Goal: Task Accomplishment & Management: Complete application form

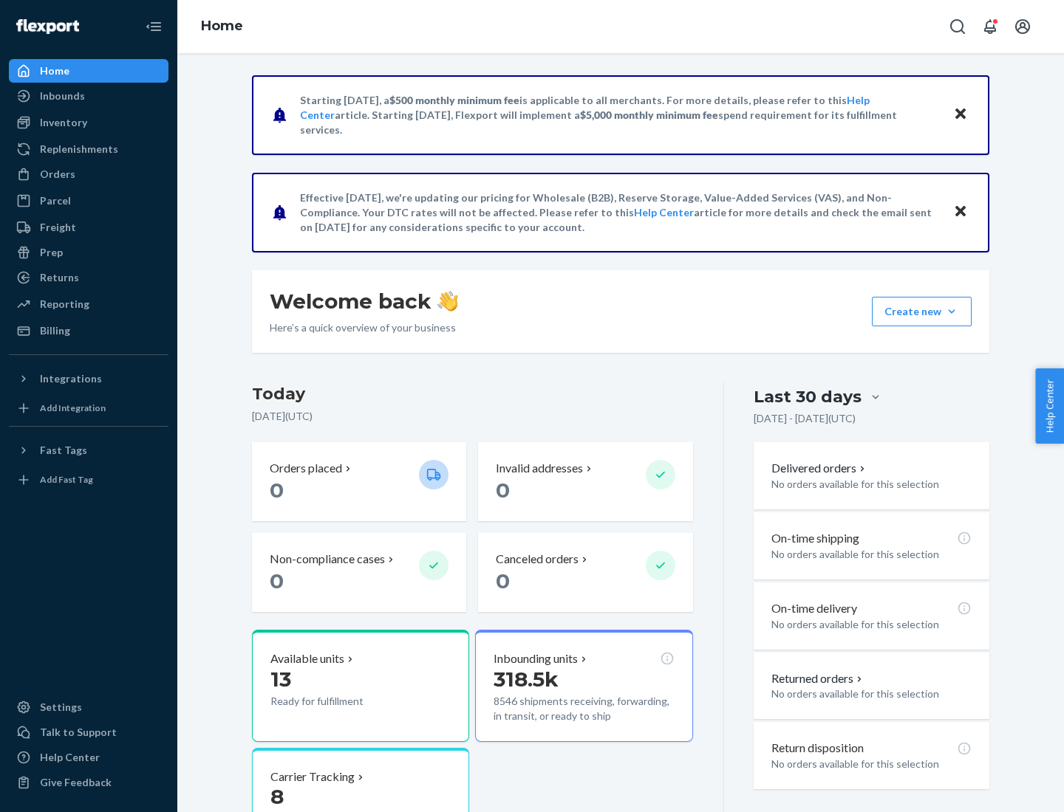
click at [951, 312] on button "Create new Create new inbound Create new order Create new product" at bounding box center [922, 312] width 100 height 30
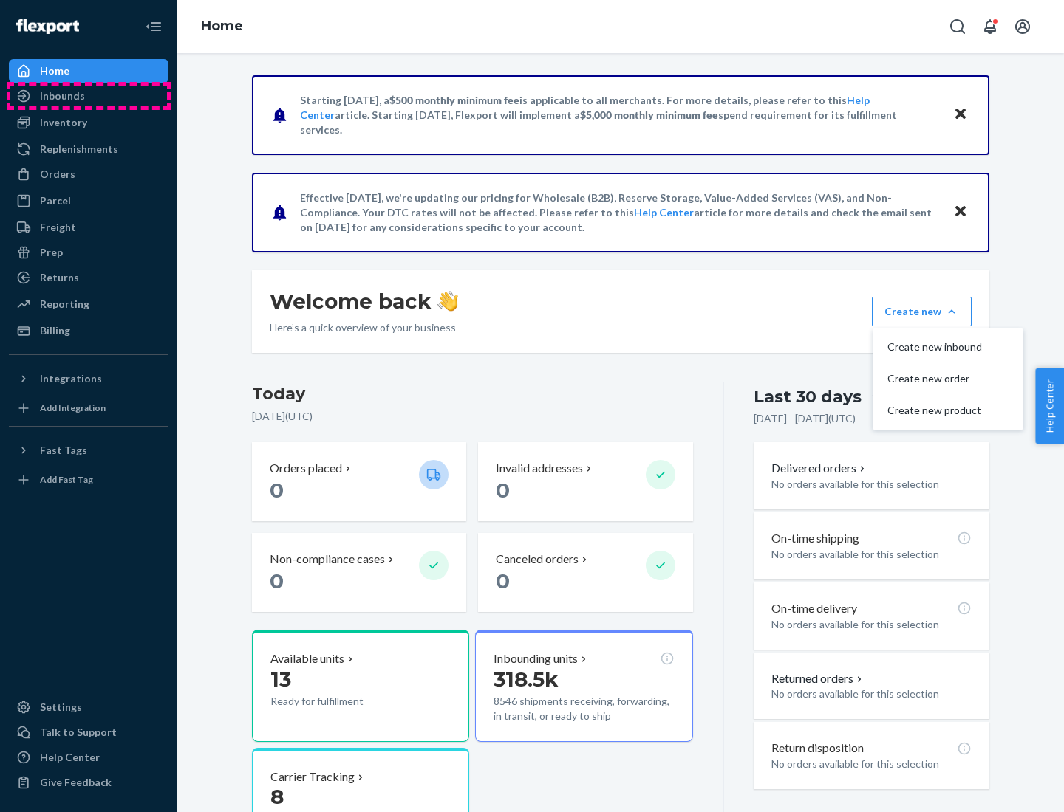
click at [89, 96] on div "Inbounds" at bounding box center [88, 96] width 157 height 21
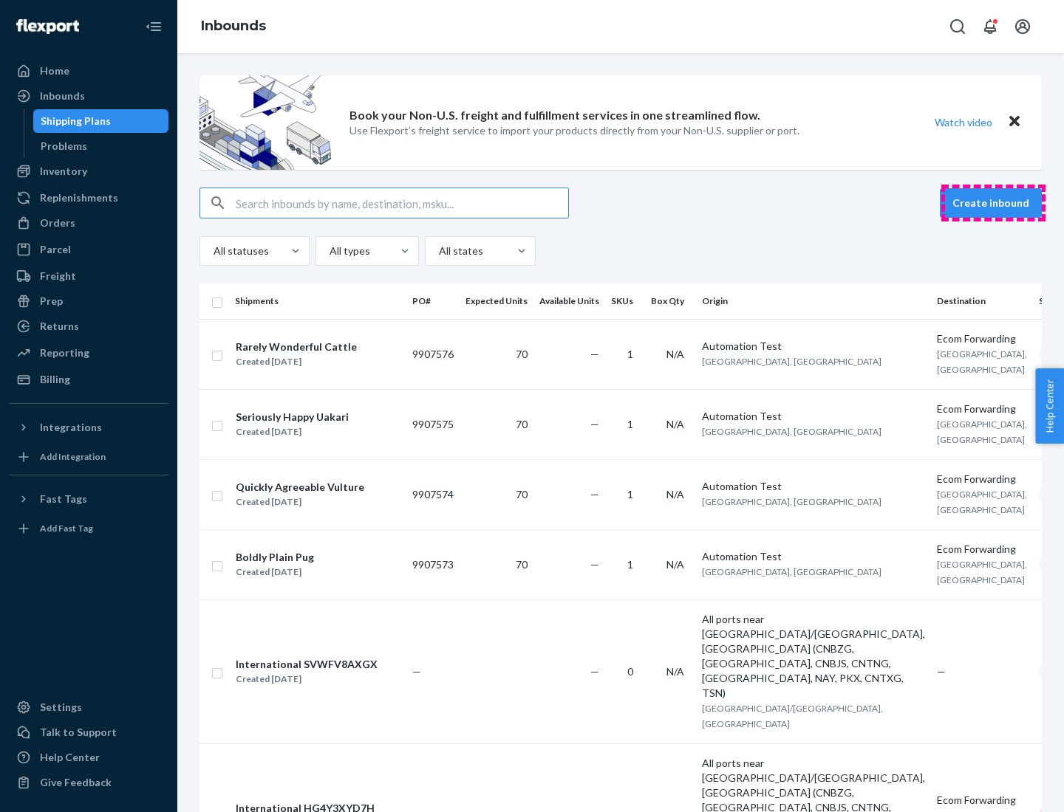
click at [993, 203] on button "Create inbound" at bounding box center [990, 203] width 102 height 30
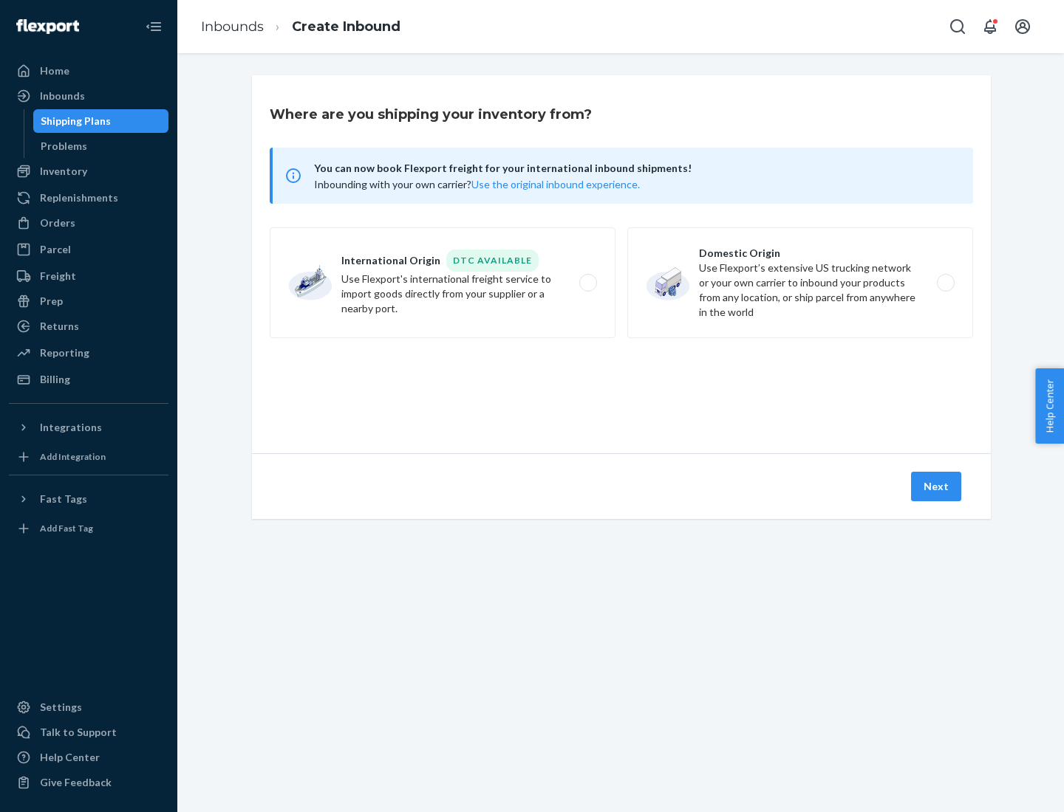
click at [800, 283] on label "Domestic Origin Use Flexport’s extensive US trucking network or your own carrie…" at bounding box center [800, 282] width 346 height 111
click at [945, 283] on input "Domestic Origin Use Flexport’s extensive US trucking network or your own carrie…" at bounding box center [950, 283] width 10 height 10
radio input "true"
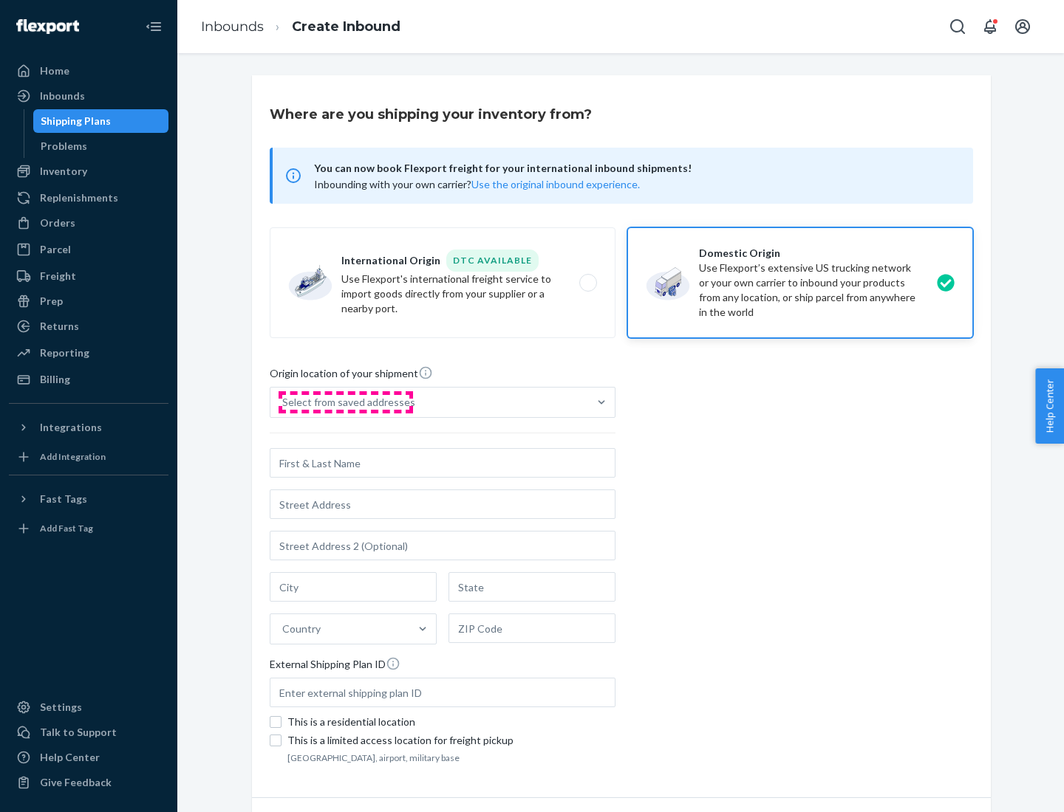
click at [345, 403] on div "Select from saved addresses" at bounding box center [348, 402] width 133 height 15
click at [284, 403] on input "Select from saved addresses" at bounding box center [282, 402] width 1 height 15
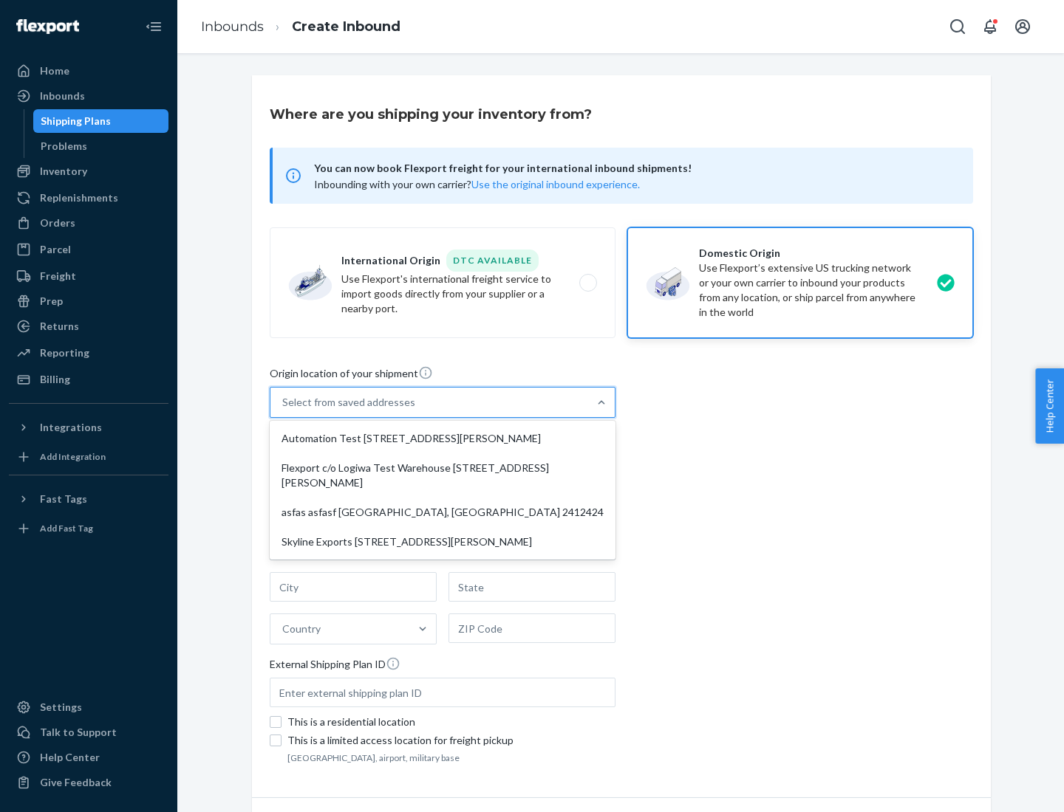
scroll to position [6, 0]
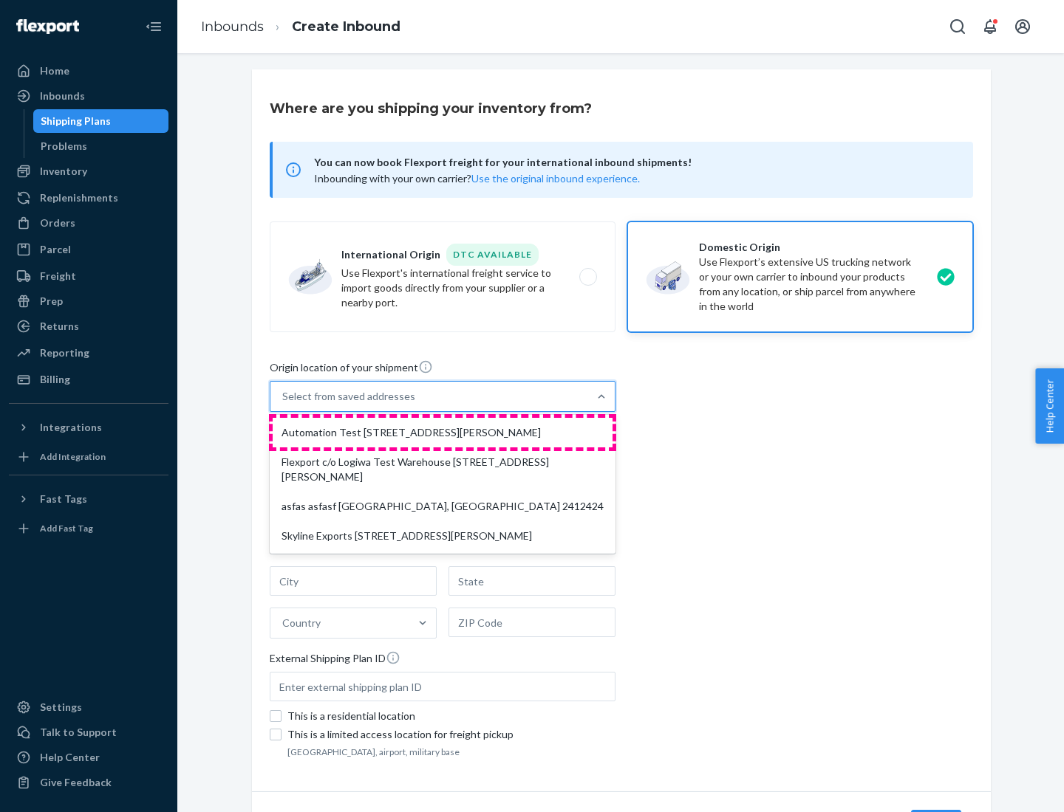
click at [442, 433] on div "Automation Test [STREET_ADDRESS][PERSON_NAME]" at bounding box center [443, 433] width 340 height 30
click at [284, 404] on input "option Automation Test [STREET_ADDRESS][PERSON_NAME] focused, 1 of 4. 4 results…" at bounding box center [282, 396] width 1 height 15
type input "Automation Test"
type input "9th Floor"
type input "[GEOGRAPHIC_DATA]"
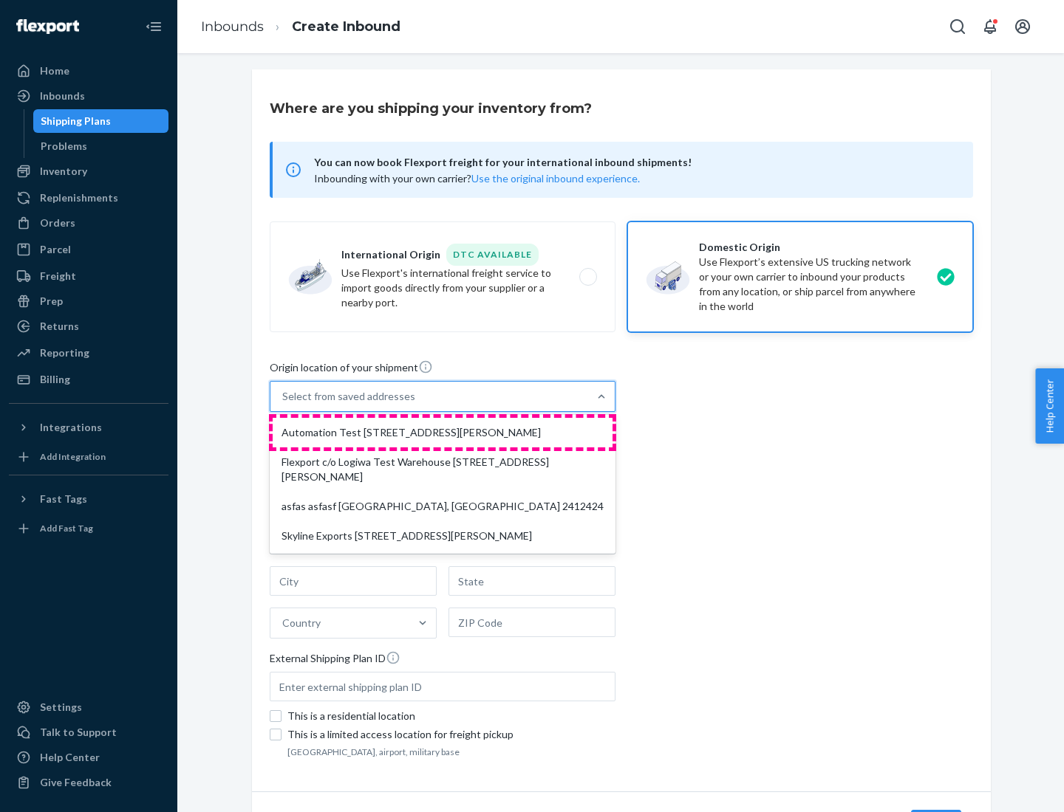
type input "CA"
type input "94104"
type input "[STREET_ADDRESS][PERSON_NAME]"
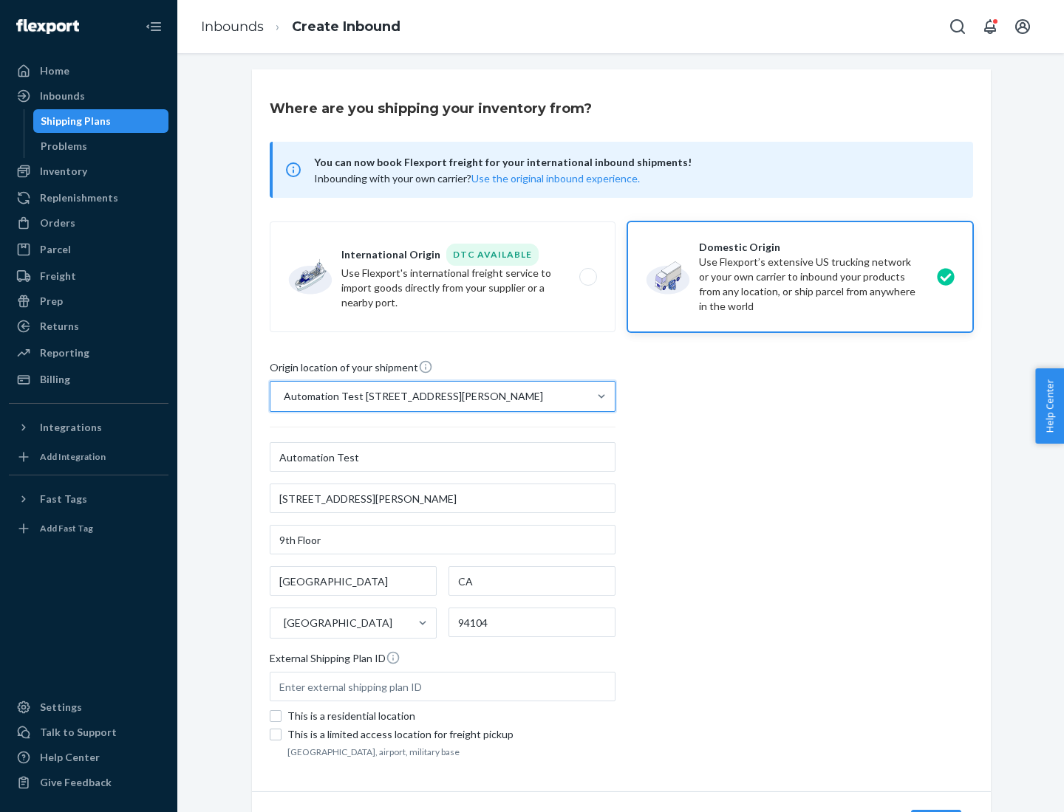
scroll to position [86, 0]
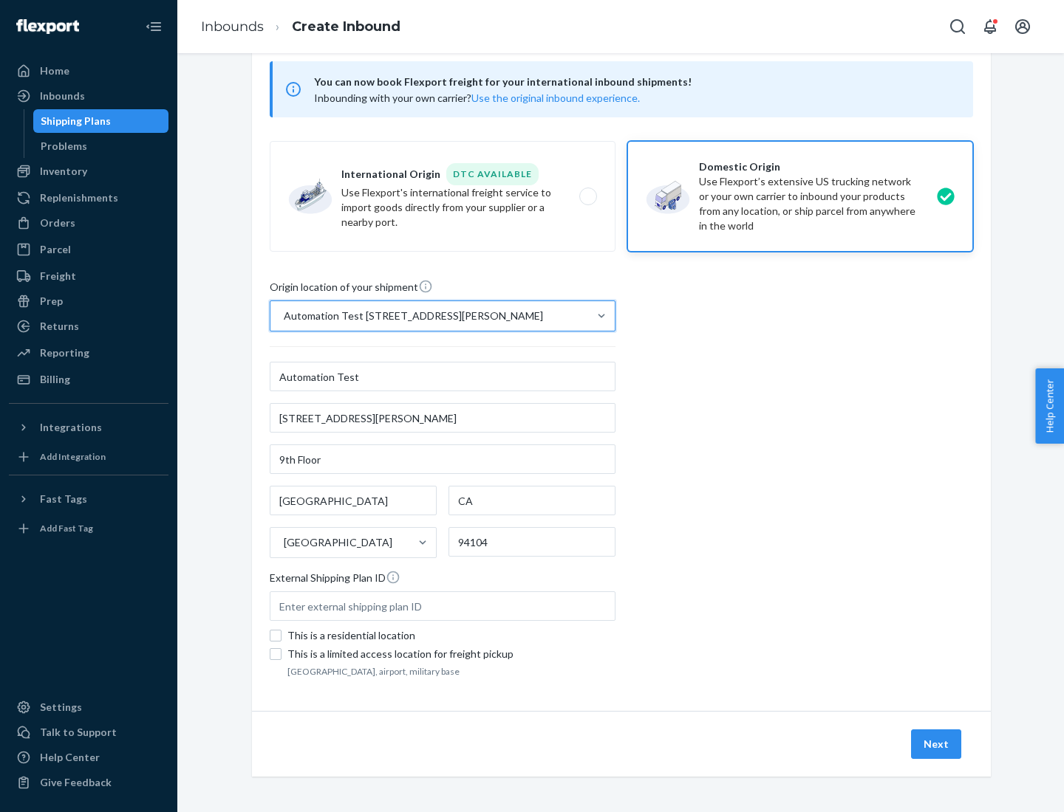
click at [937, 744] on button "Next" at bounding box center [936, 745] width 50 height 30
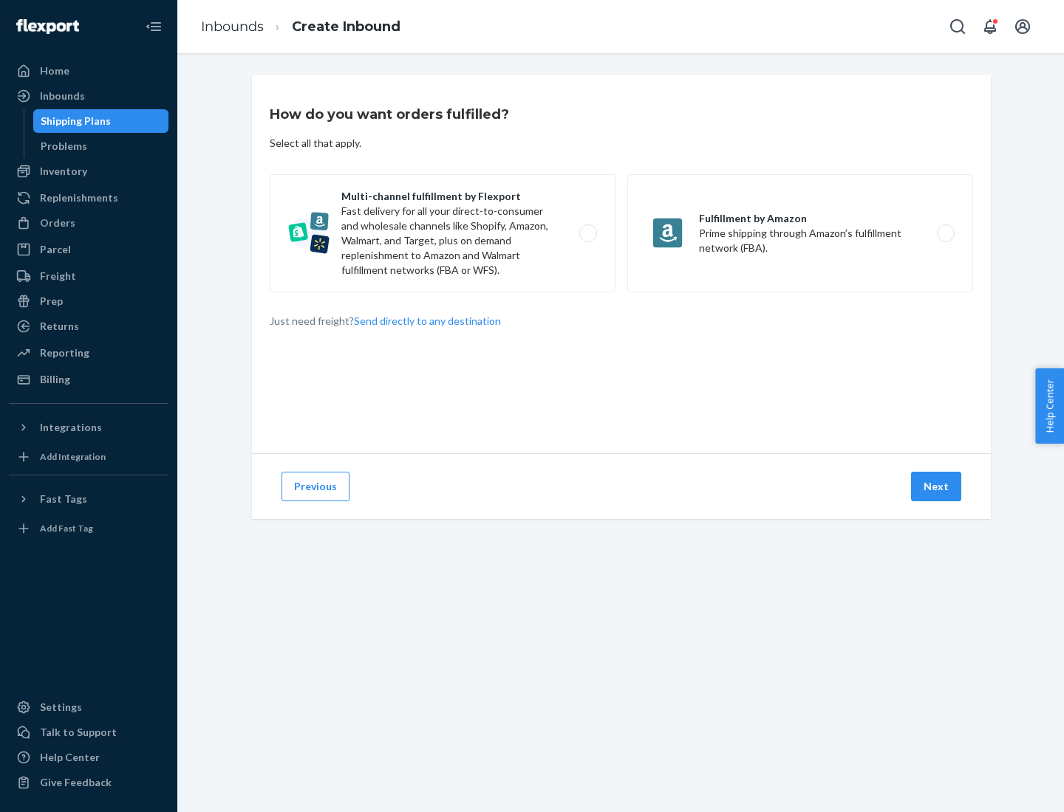
click at [442, 233] on label "Multi-channel fulfillment by Flexport Fast delivery for all your direct-to-cons…" at bounding box center [443, 233] width 346 height 118
click at [587, 233] on input "Multi-channel fulfillment by Flexport Fast delivery for all your direct-to-cons…" at bounding box center [592, 234] width 10 height 10
radio input "true"
click at [937, 487] on button "Next" at bounding box center [936, 487] width 50 height 30
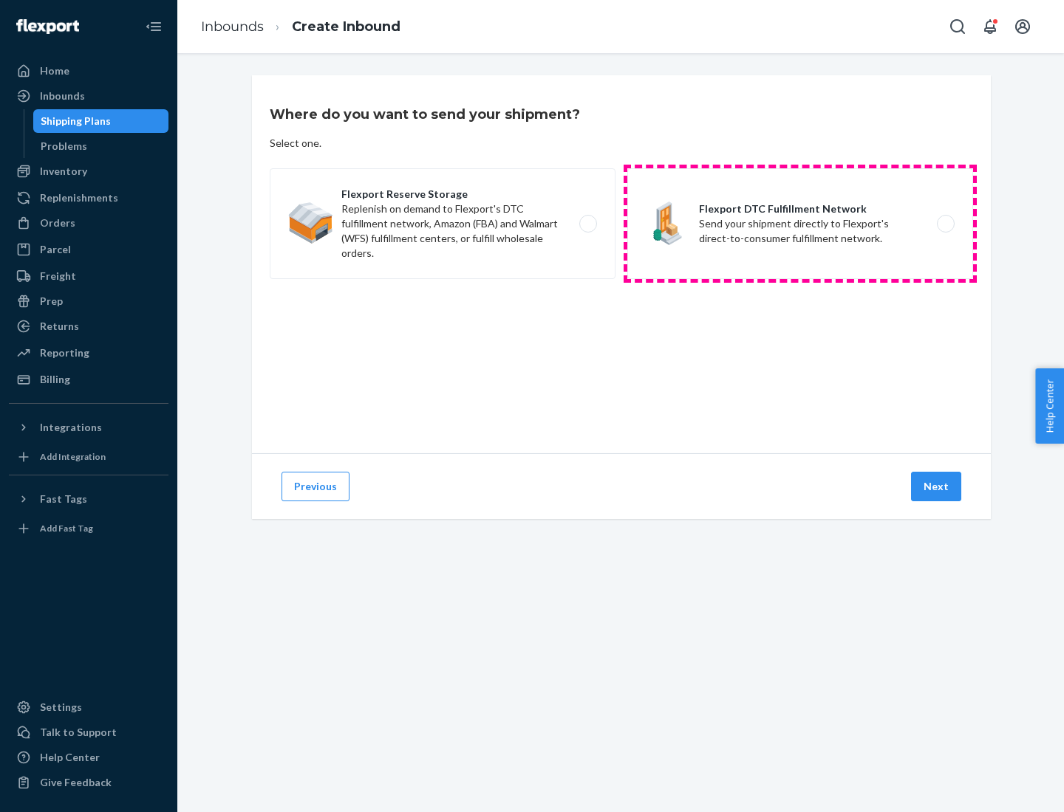
click at [800, 224] on label "Flexport DTC Fulfillment Network Send your shipment directly to Flexport's dire…" at bounding box center [800, 223] width 346 height 111
click at [945, 224] on input "Flexport DTC Fulfillment Network Send your shipment directly to Flexport's dire…" at bounding box center [950, 224] width 10 height 10
radio input "true"
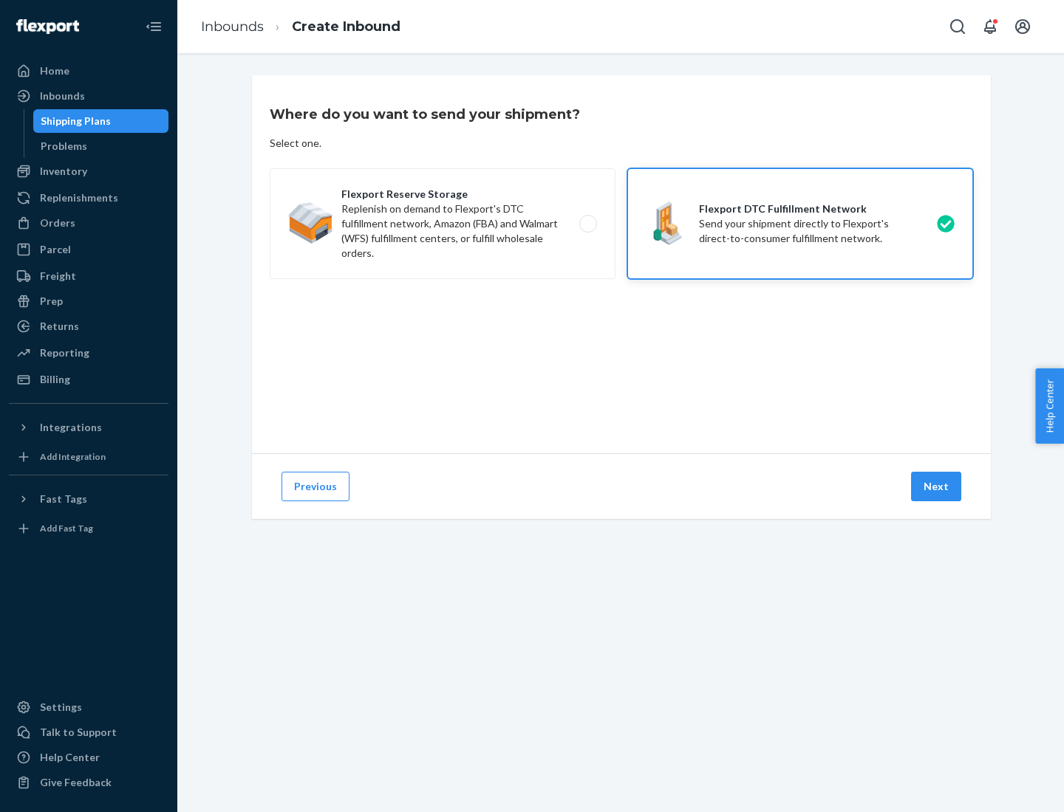
click at [937, 487] on button "Next" at bounding box center [936, 487] width 50 height 30
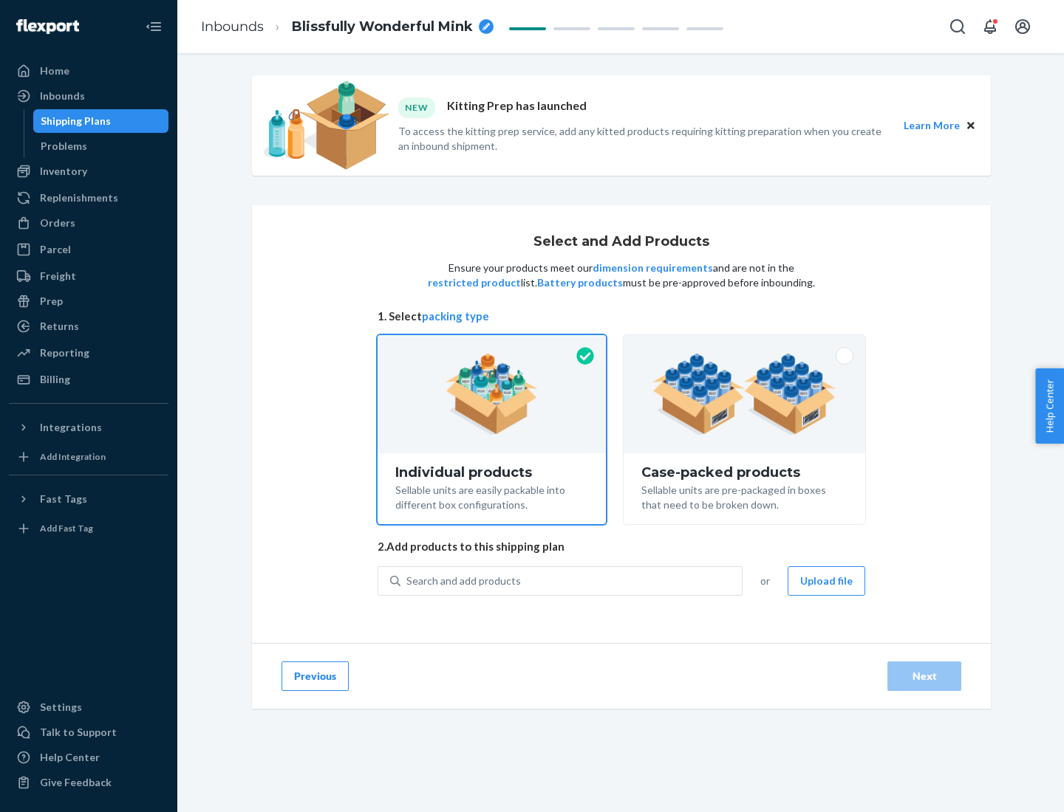
click at [744, 394] on img at bounding box center [744, 394] width 184 height 81
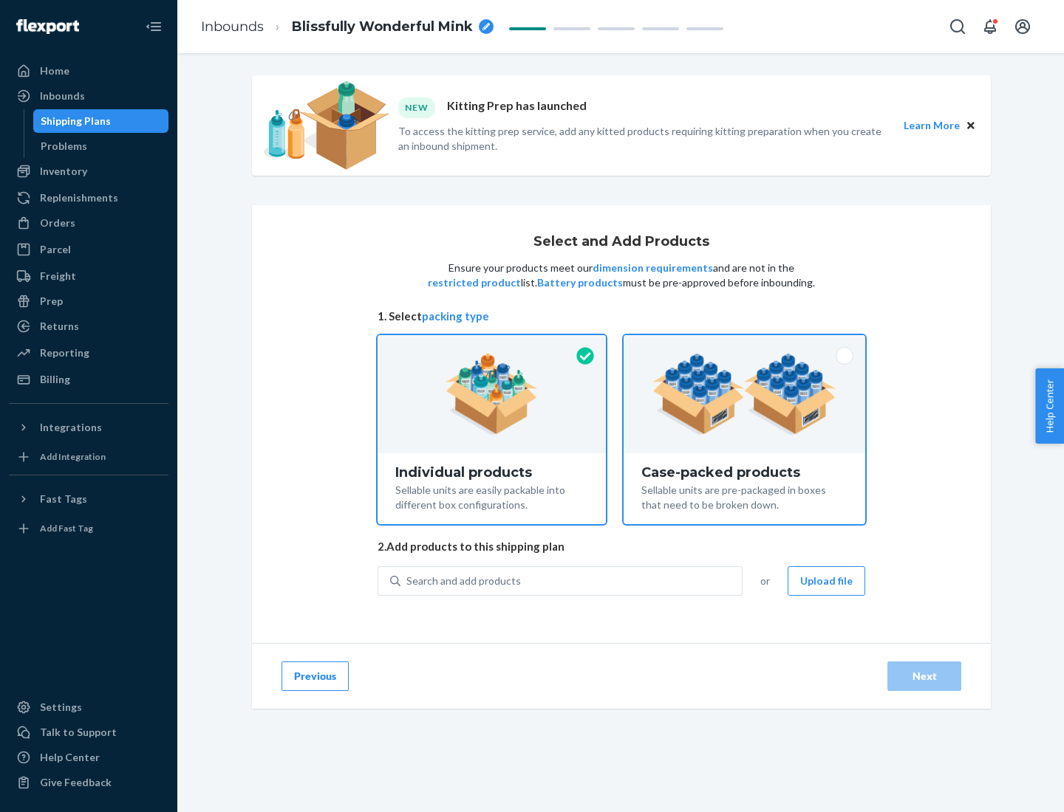
click at [744, 345] on input "Case-packed products Sellable units are pre-packaged in boxes that need to be b…" at bounding box center [744, 340] width 10 height 10
radio input "true"
radio input "false"
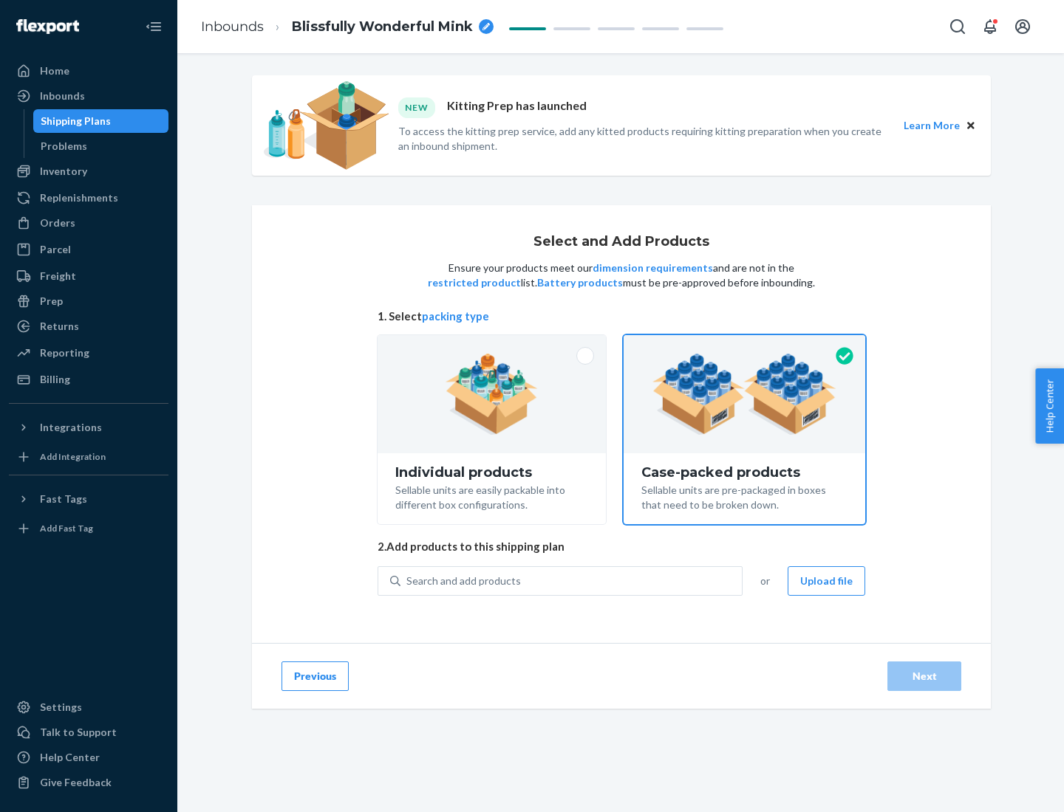
click at [572, 581] on div "Search and add products" at bounding box center [570, 581] width 341 height 27
click at [408, 581] on input "Search and add products" at bounding box center [406, 581] width 1 height 15
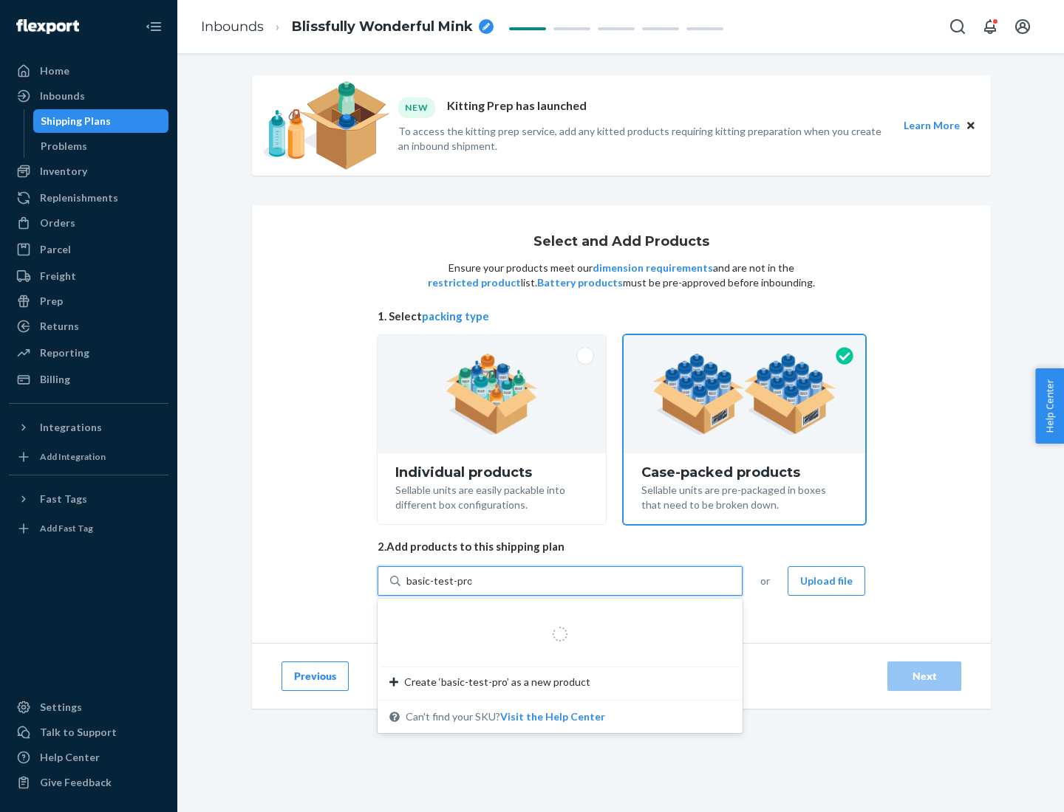
type input "basic-test-product-1"
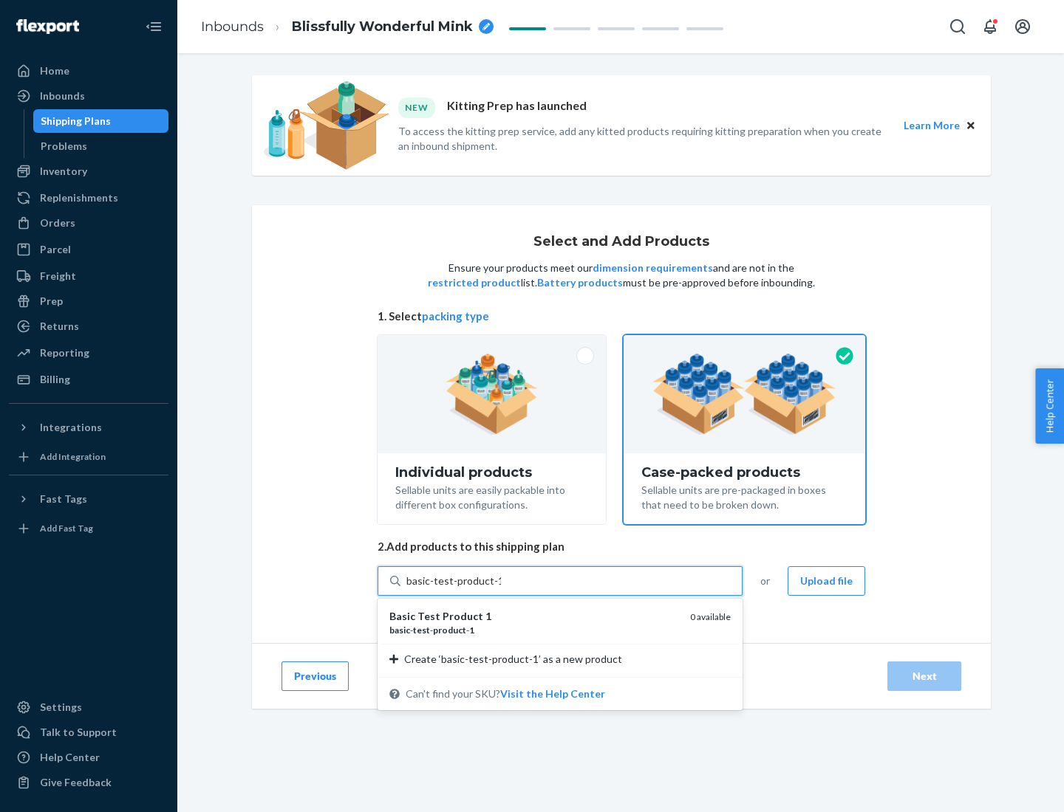
click at [534, 630] on div "basic - test - product - 1" at bounding box center [533, 630] width 289 height 13
click at [501, 589] on input "basic-test-product-1" at bounding box center [453, 581] width 95 height 15
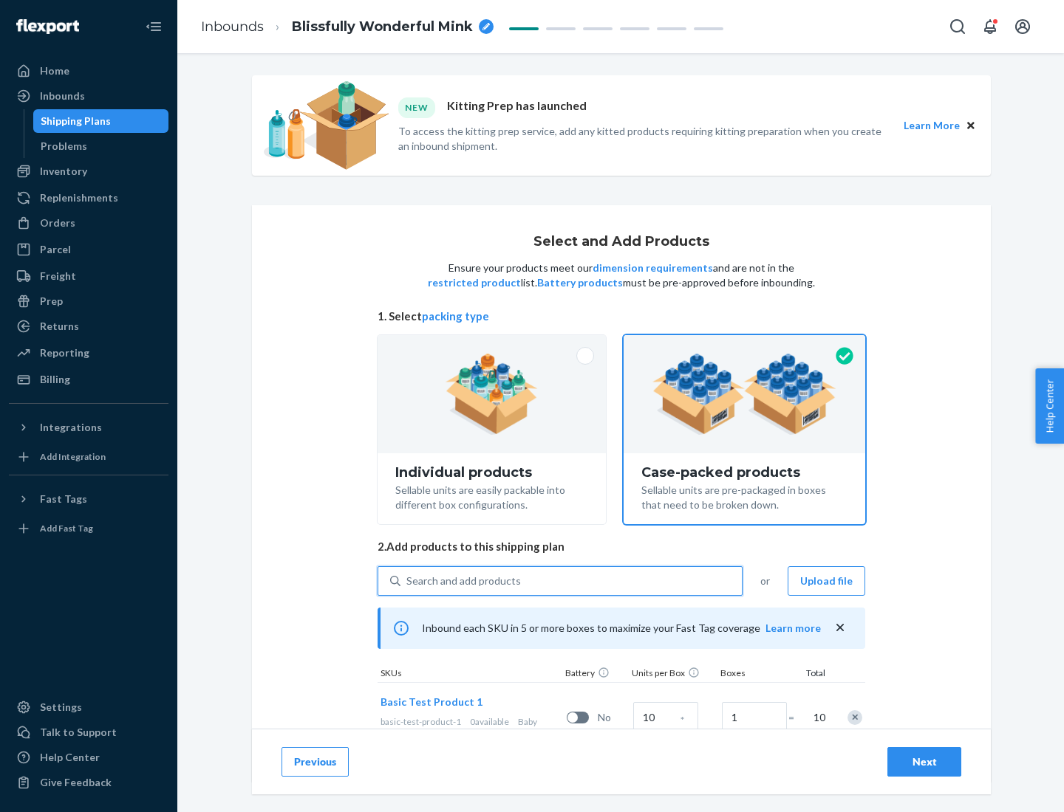
scroll to position [53, 0]
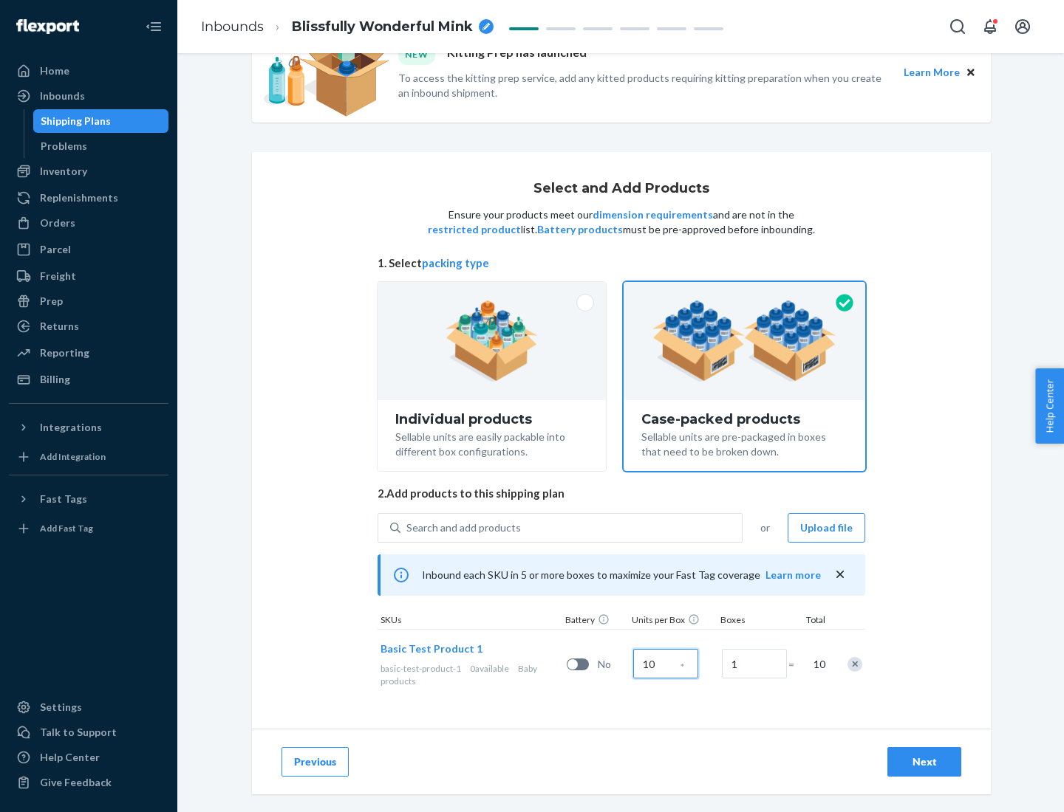
type input "10"
type input "7"
click at [924, 762] on div "Next" at bounding box center [924, 762] width 49 height 15
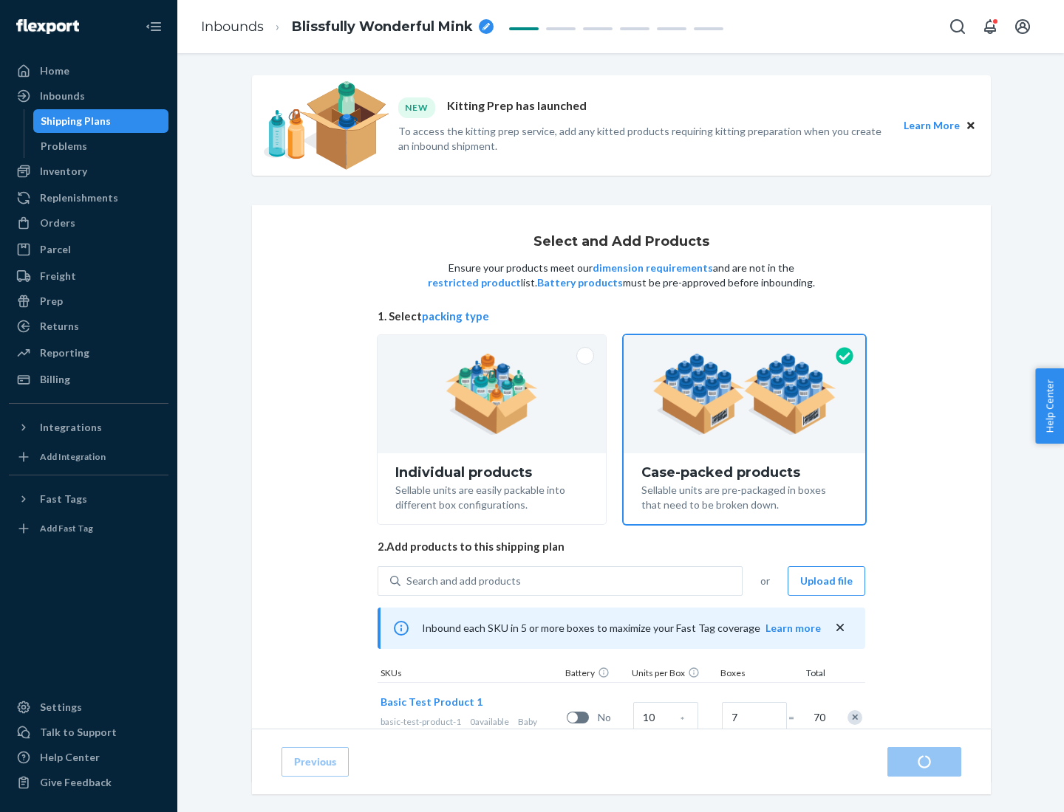
radio input "true"
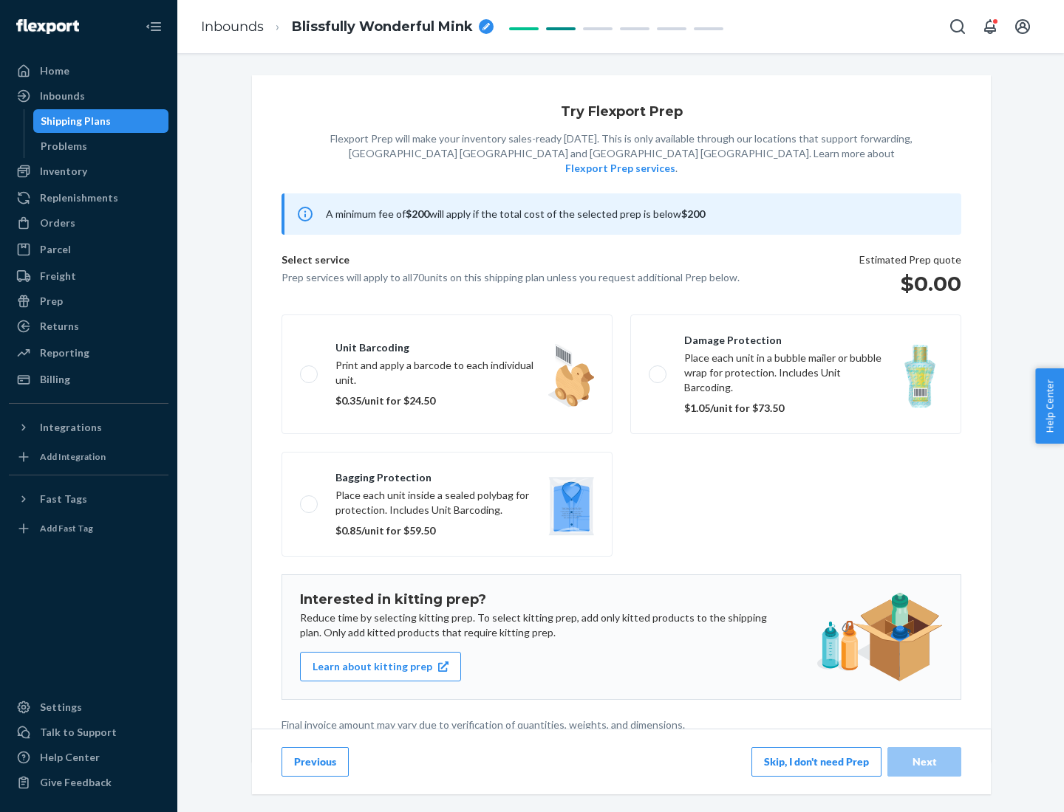
scroll to position [4, 0]
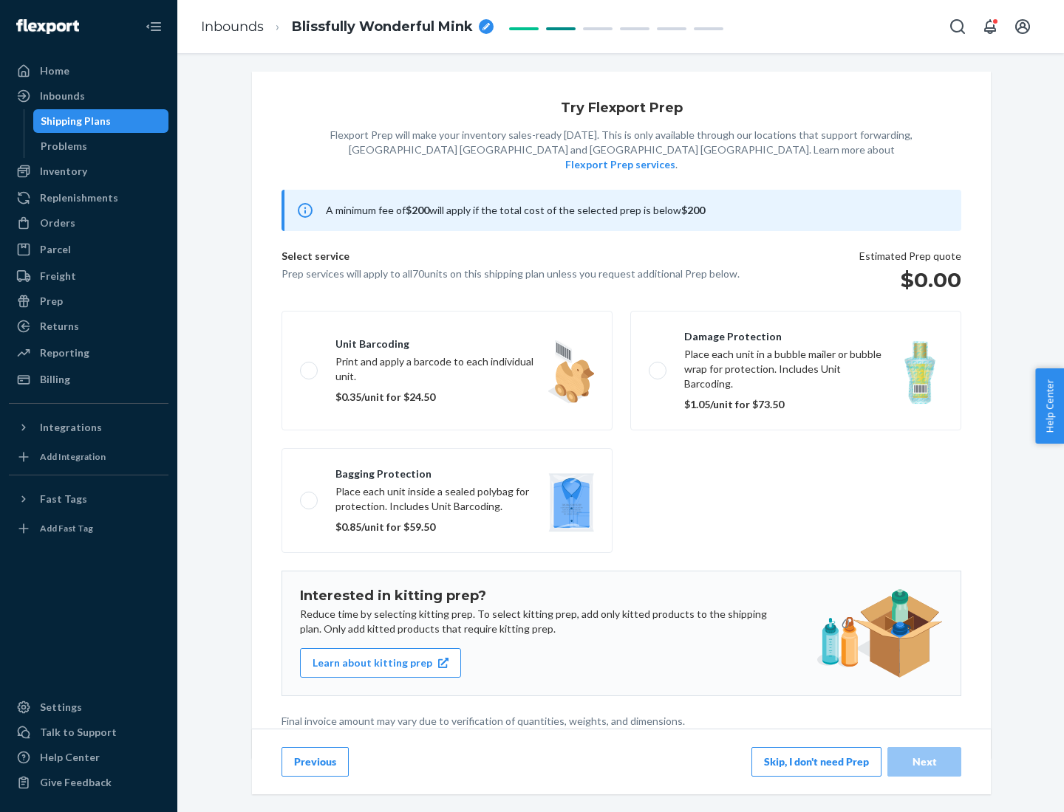
click at [447, 470] on label "Bagging protection Place each unit inside a sealed polybag for protection. Incl…" at bounding box center [446, 500] width 331 height 105
click at [309, 496] on input "Bagging protection Place each unit inside a sealed polybag for protection. Incl…" at bounding box center [305, 501] width 10 height 10
checkbox input "true"
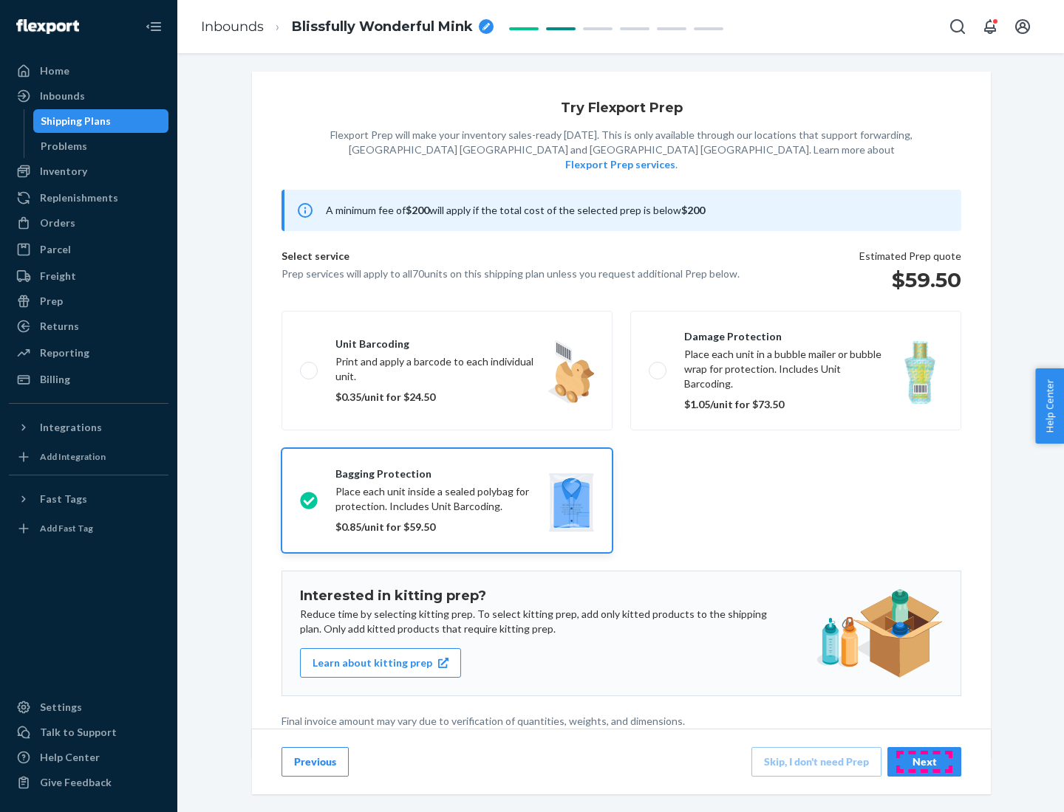
click at [924, 761] on div "Next" at bounding box center [924, 762] width 49 height 15
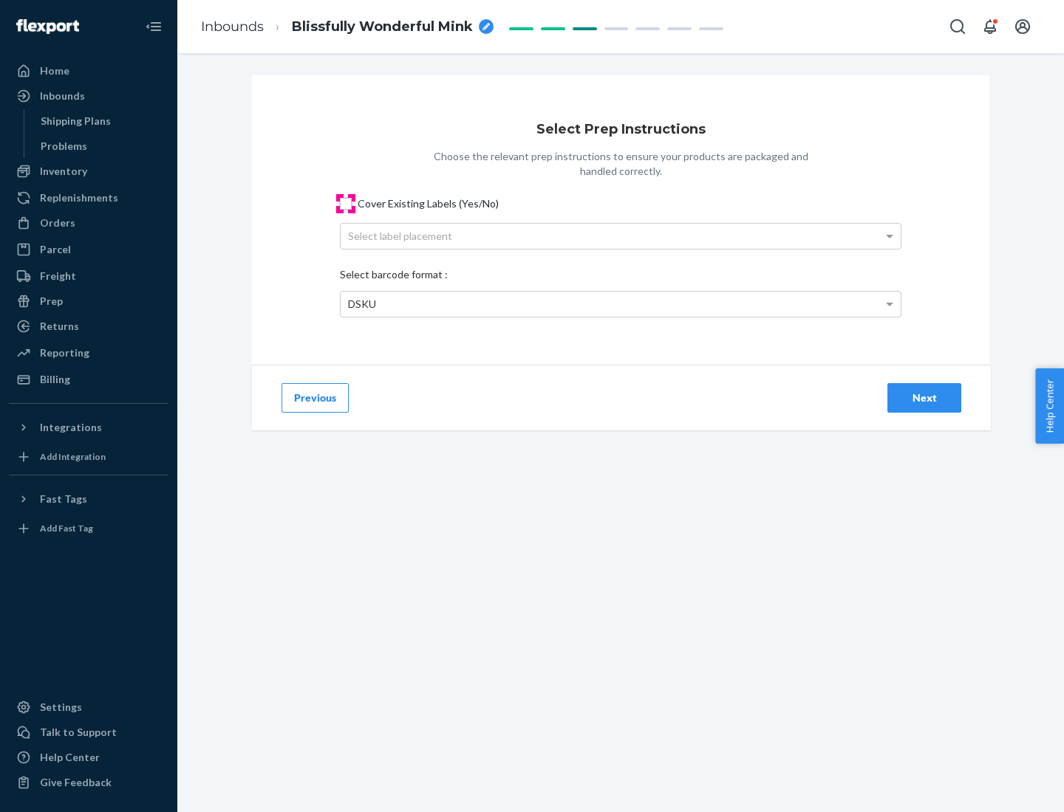
click at [346, 203] on input "Cover Existing Labels (Yes/No)" at bounding box center [346, 204] width 12 height 12
checkbox input "true"
click at [620, 236] on div "Select label placement" at bounding box center [620, 236] width 560 height 25
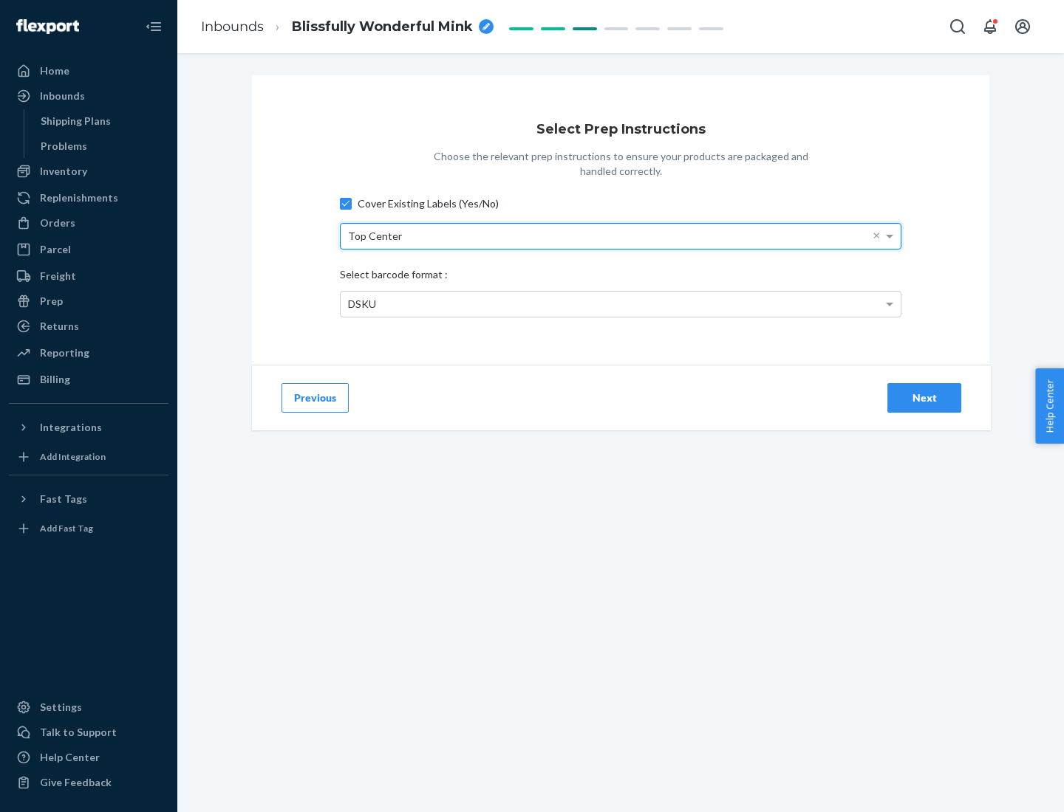
click at [620, 304] on div "DSKU" at bounding box center [620, 304] width 560 height 25
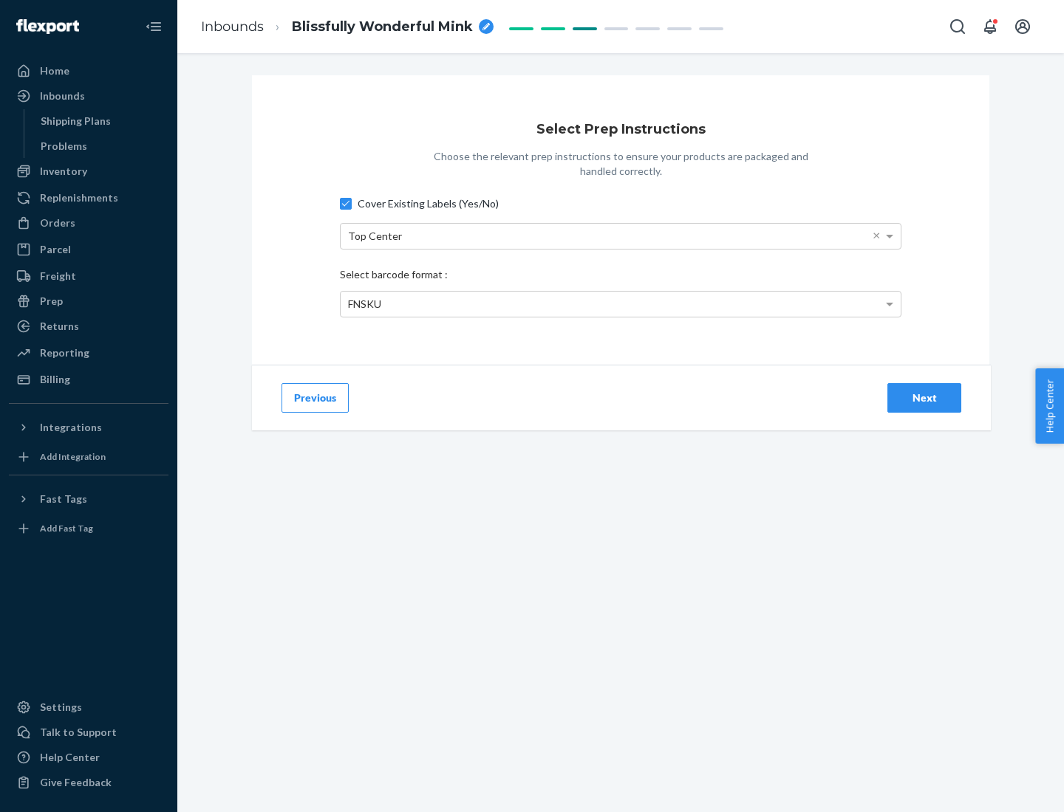
click at [924, 397] on div "Next" at bounding box center [924, 398] width 49 height 15
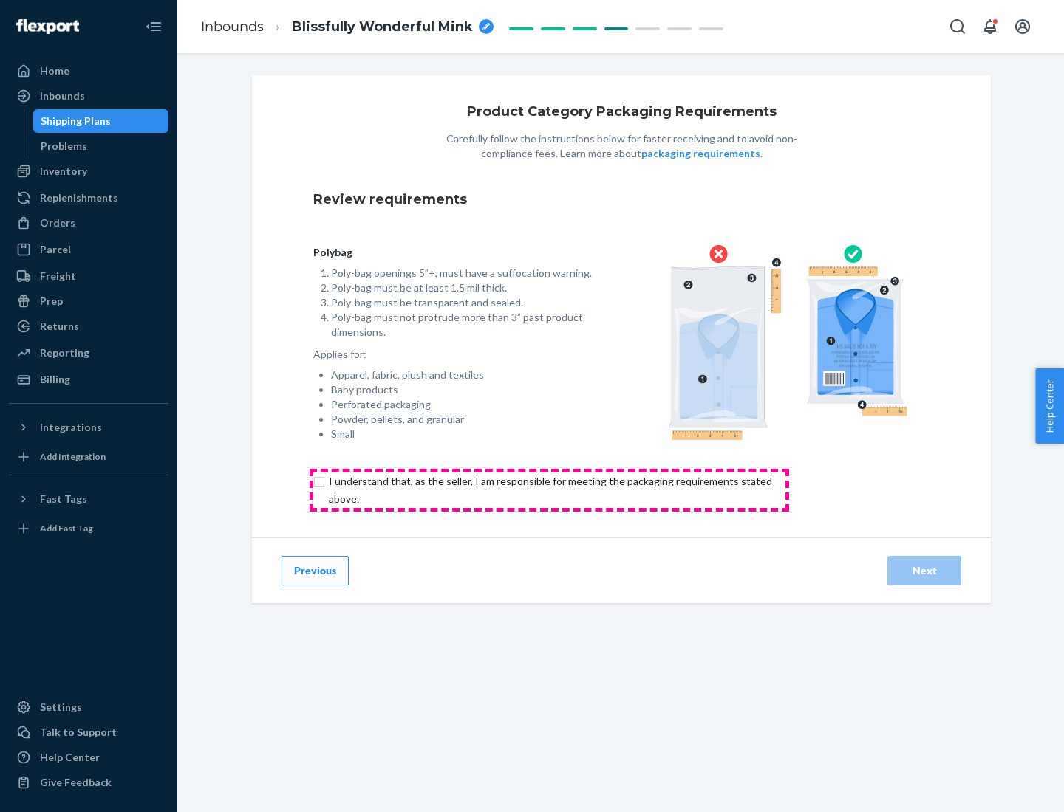
click at [549, 490] on input "checkbox" at bounding box center [558, 490] width 491 height 35
checkbox input "true"
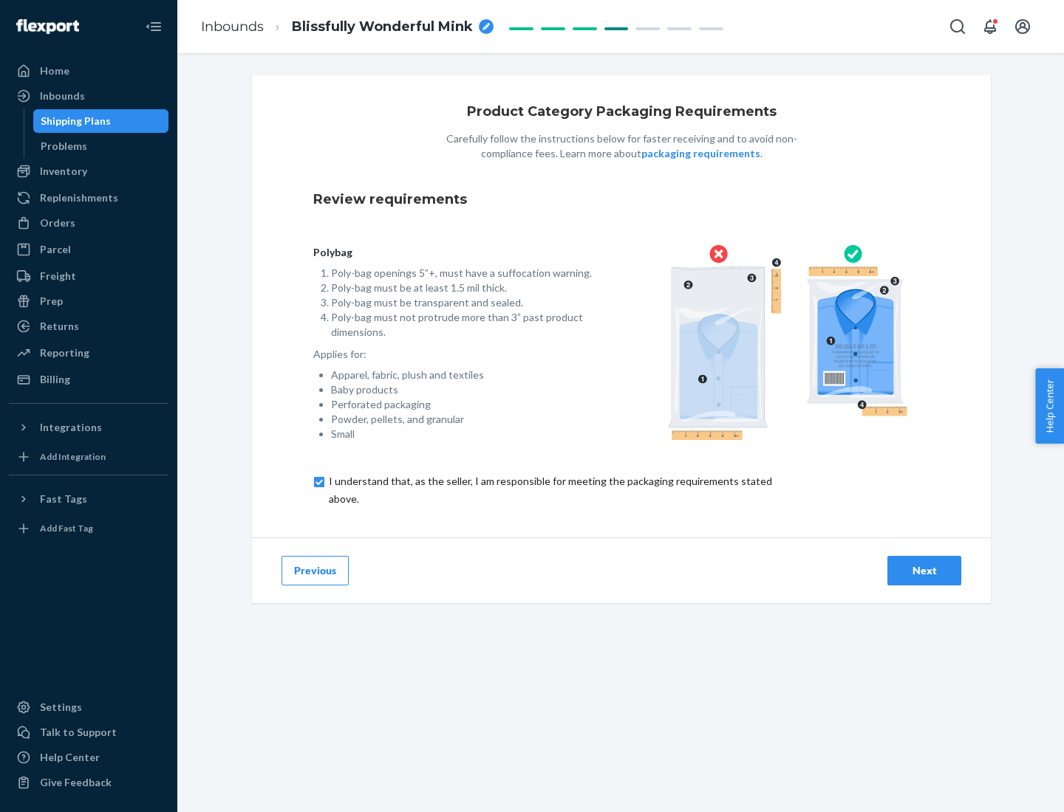
click at [924, 570] on div "Next" at bounding box center [924, 571] width 49 height 15
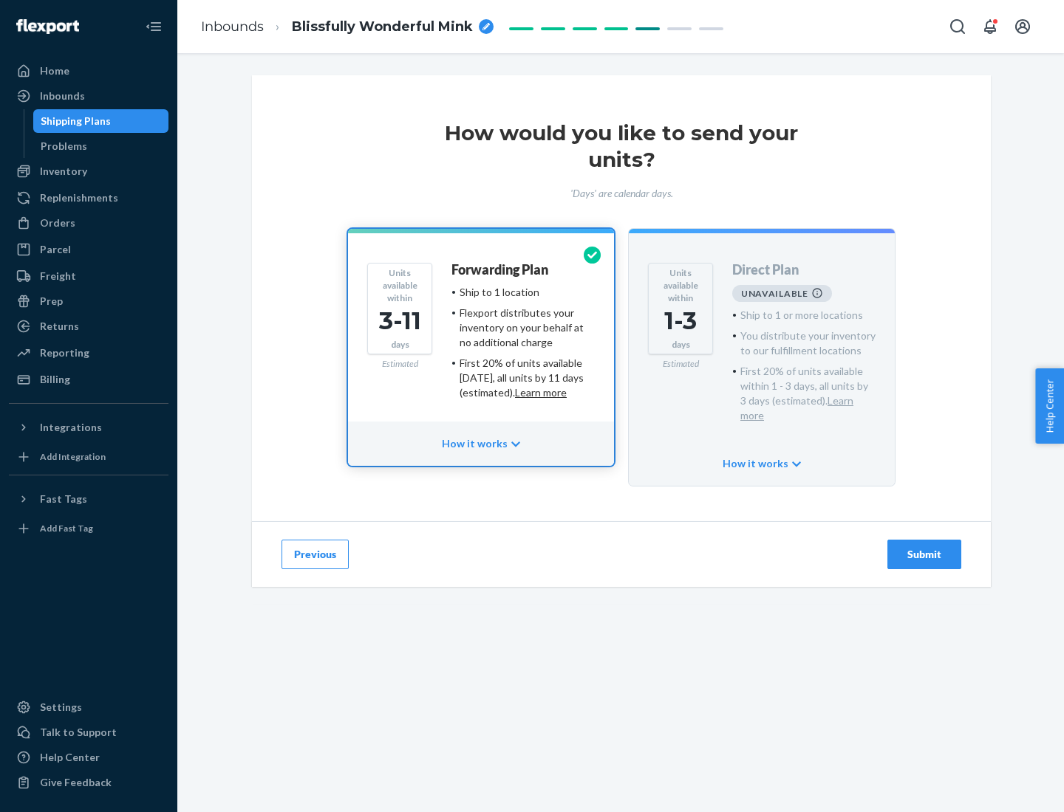
click at [501, 270] on h4 "Forwarding Plan" at bounding box center [499, 270] width 97 height 15
click at [924, 547] on div "Submit" at bounding box center [924, 554] width 49 height 15
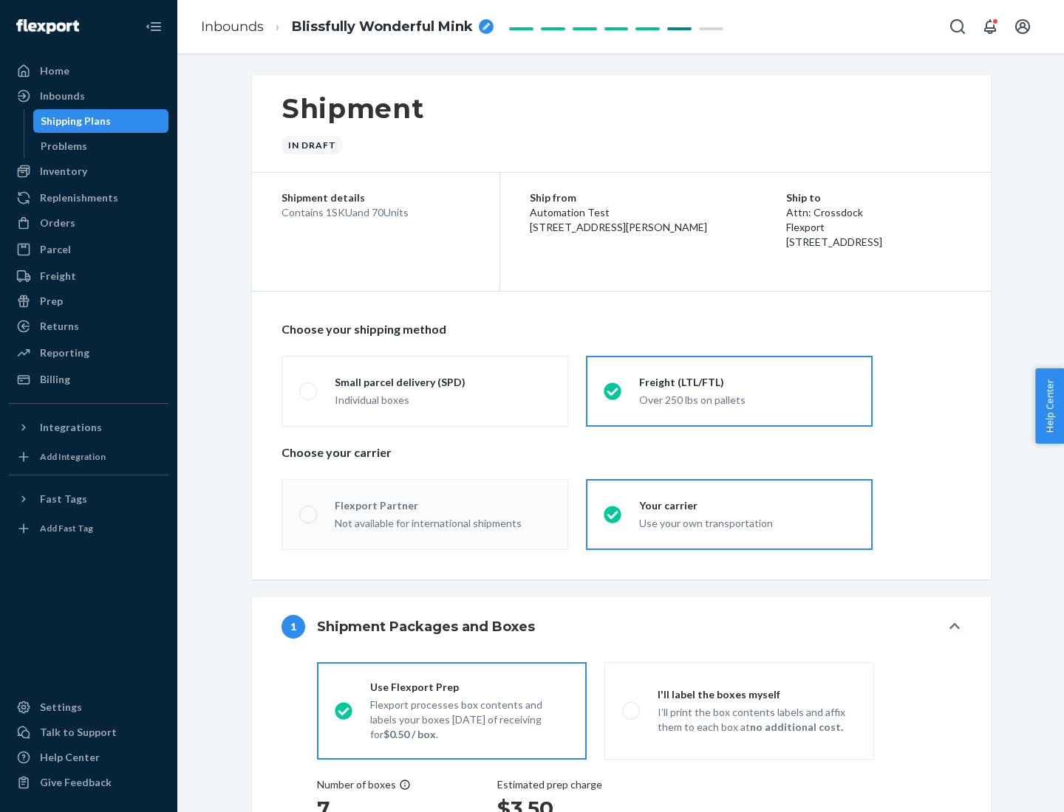
radio input "true"
radio input "false"
radio input "true"
radio input "false"
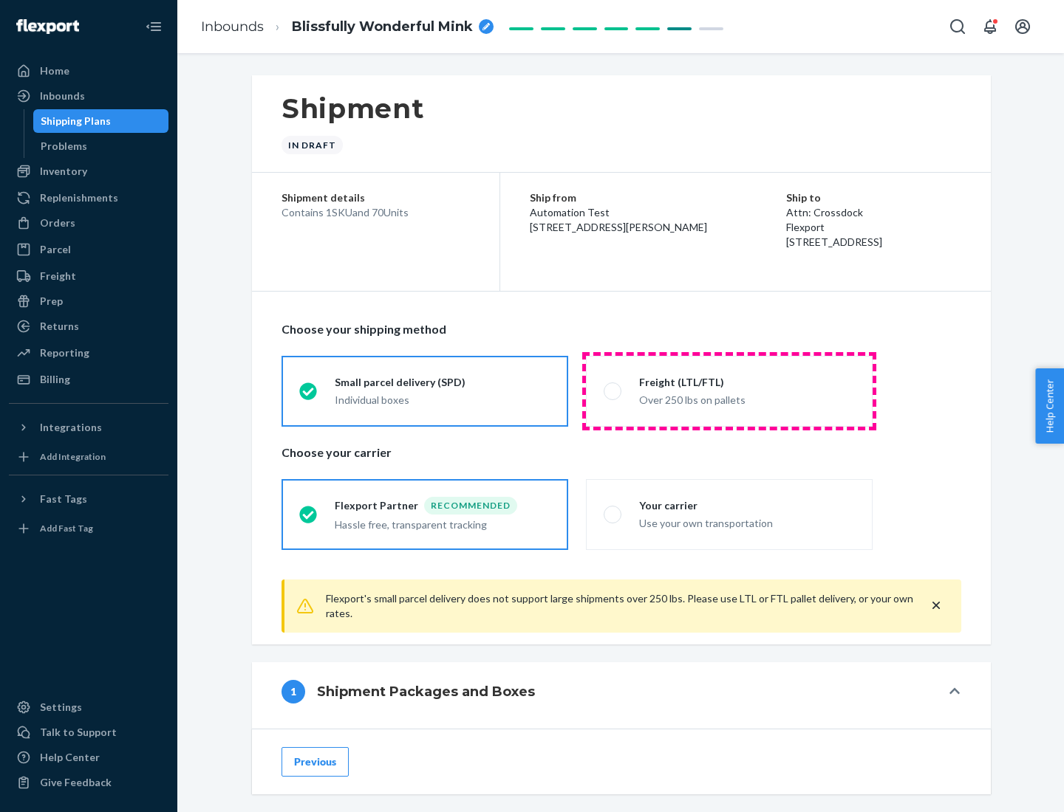
click at [729, 391] on div "Over 250 lbs on pallets" at bounding box center [747, 399] width 216 height 18
click at [613, 391] on input "Freight (LTL/FTL) Over 250 lbs on pallets" at bounding box center [608, 391] width 10 height 10
radio input "true"
radio input "false"
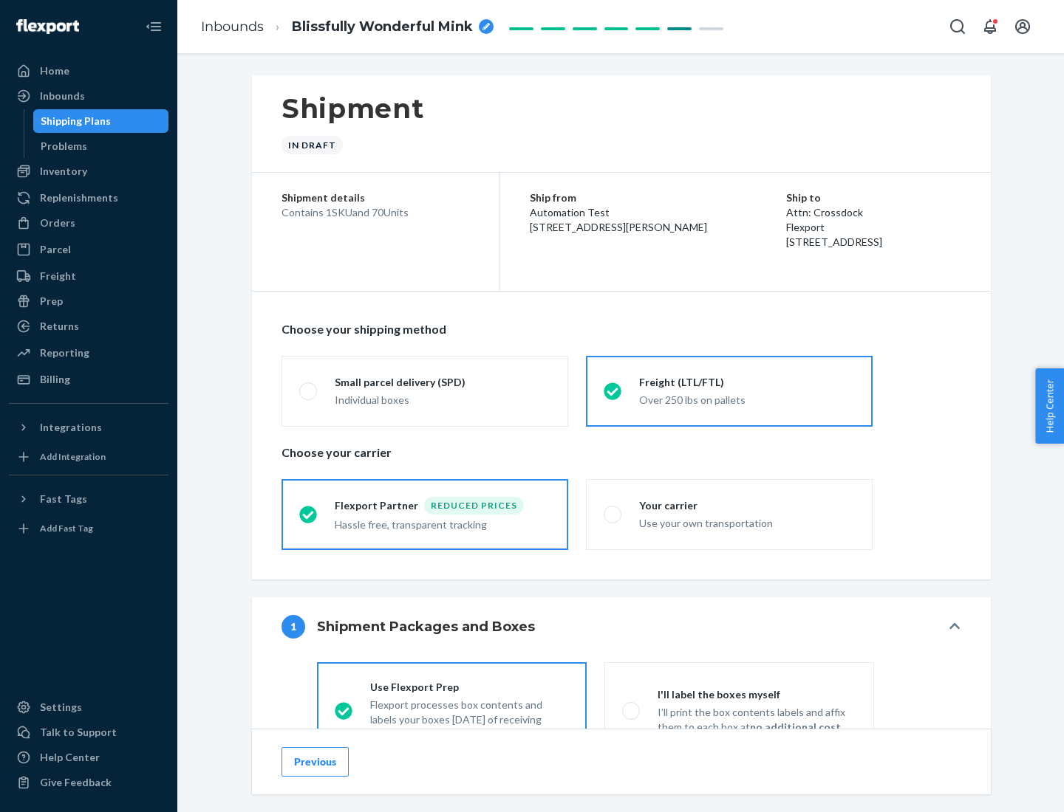
scroll to position [82, 0]
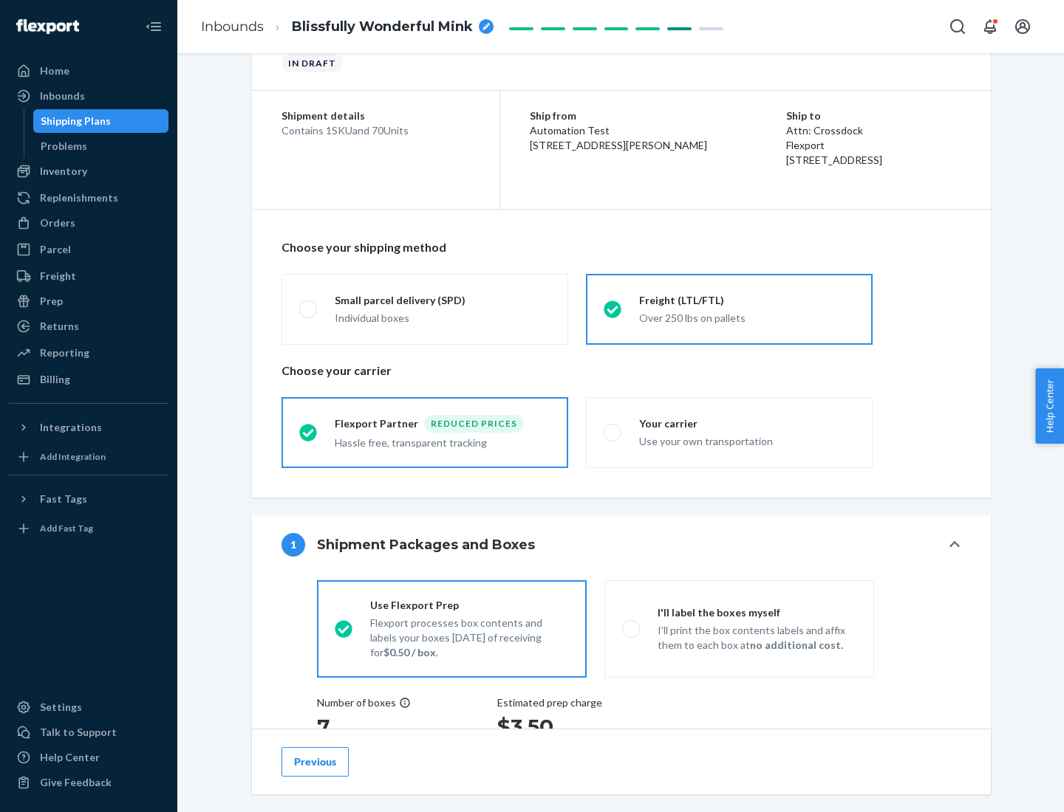
click at [729, 432] on div "Use your own transportation" at bounding box center [747, 440] width 216 height 18
click at [613, 432] on input "Your carrier Use your own transportation" at bounding box center [608, 433] width 10 height 10
radio input "true"
radio input "false"
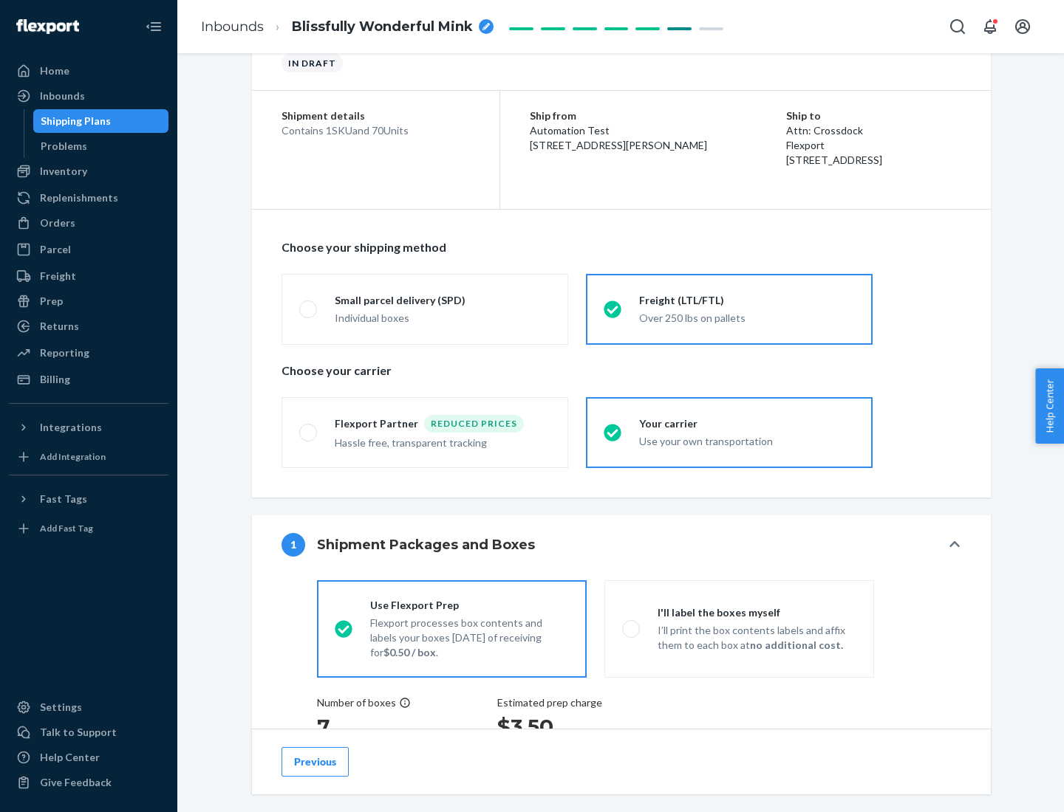
scroll to position [278, 0]
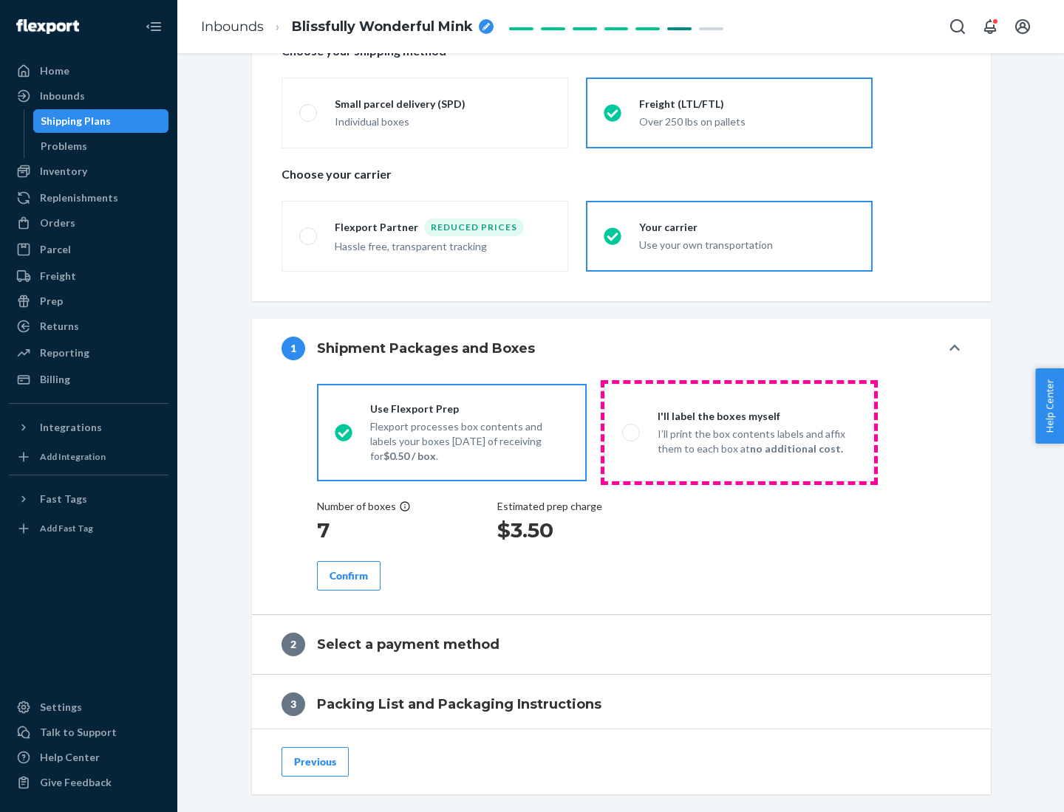
click at [739, 432] on p "I’ll print the box contents labels and affix them to each box at no additional …" at bounding box center [756, 442] width 199 height 30
click at [631, 432] on input "I'll label the boxes myself I’ll print the box contents labels and affix them t…" at bounding box center [627, 433] width 10 height 10
radio input "true"
radio input "false"
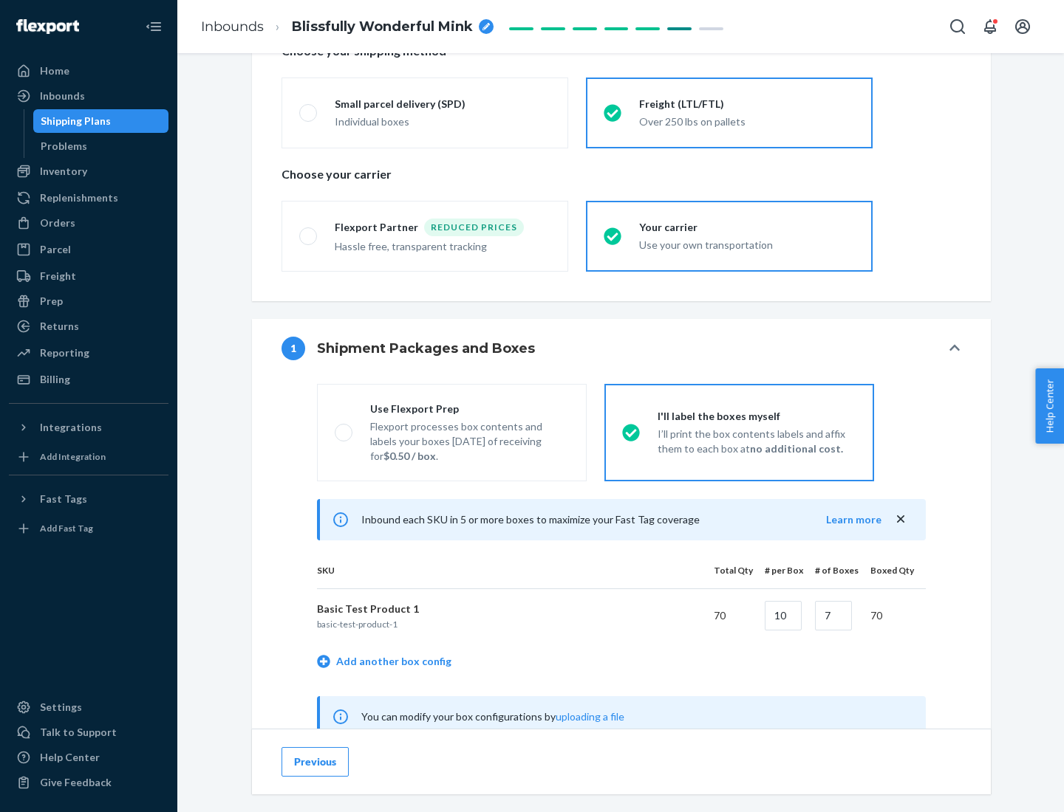
scroll to position [462, 0]
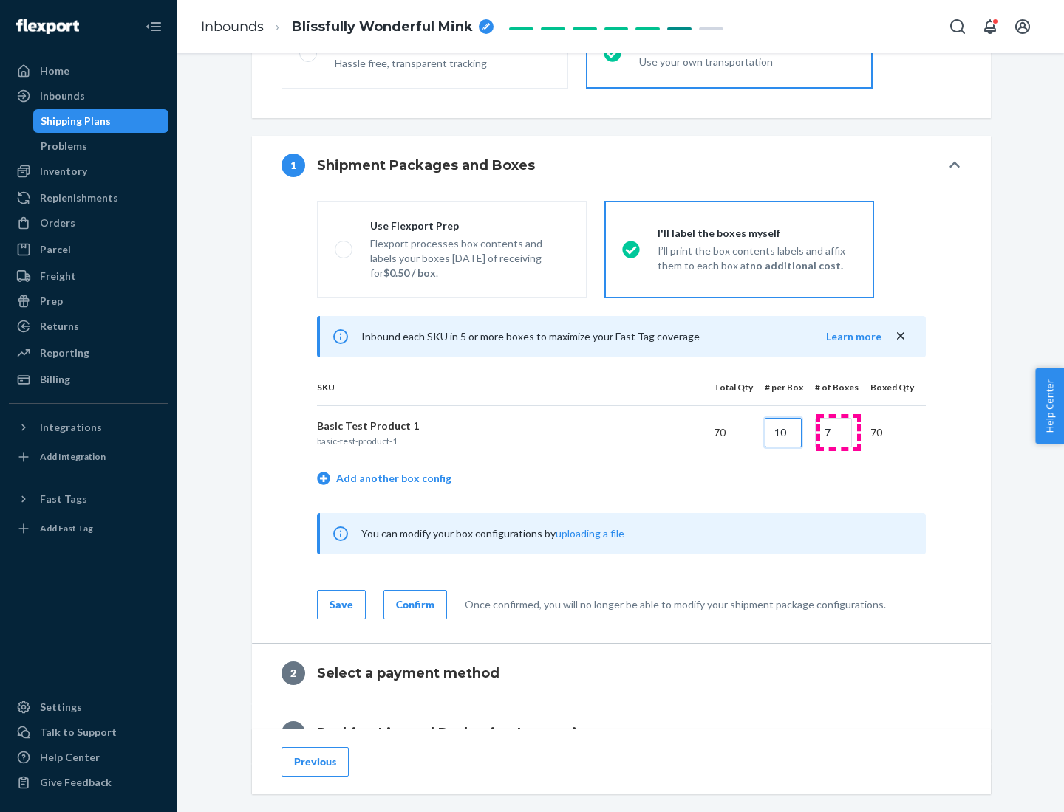
type input "10"
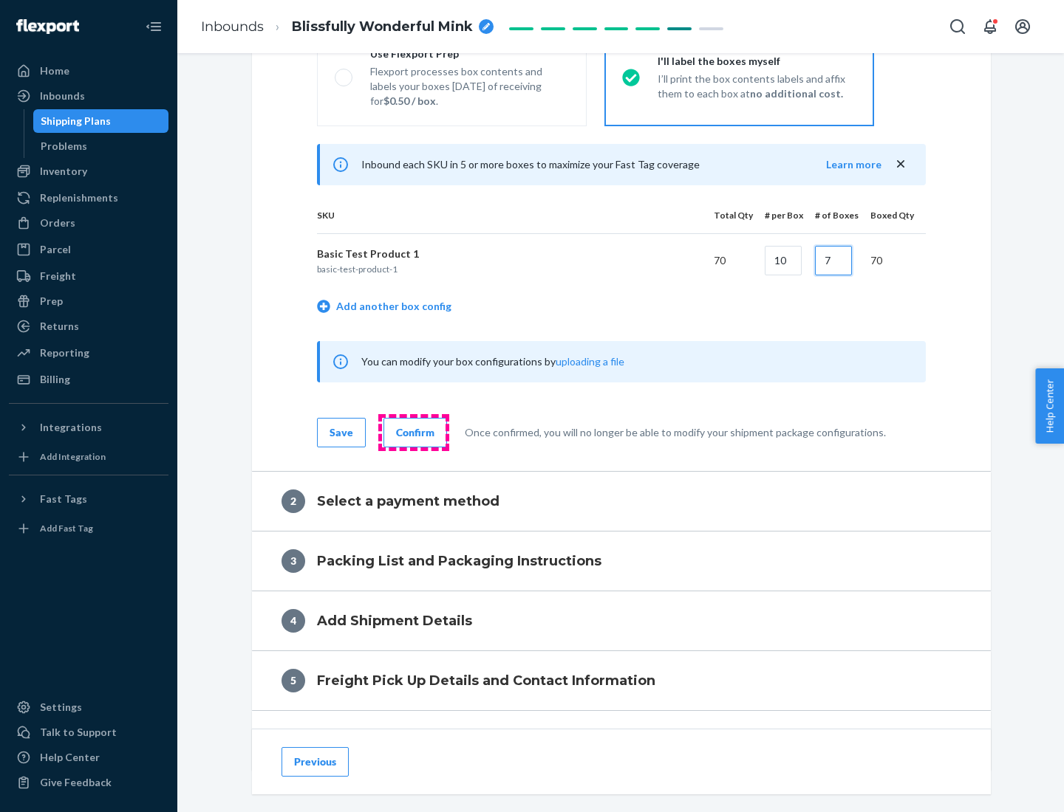
type input "7"
click at [413, 432] on div "Confirm" at bounding box center [415, 432] width 38 height 15
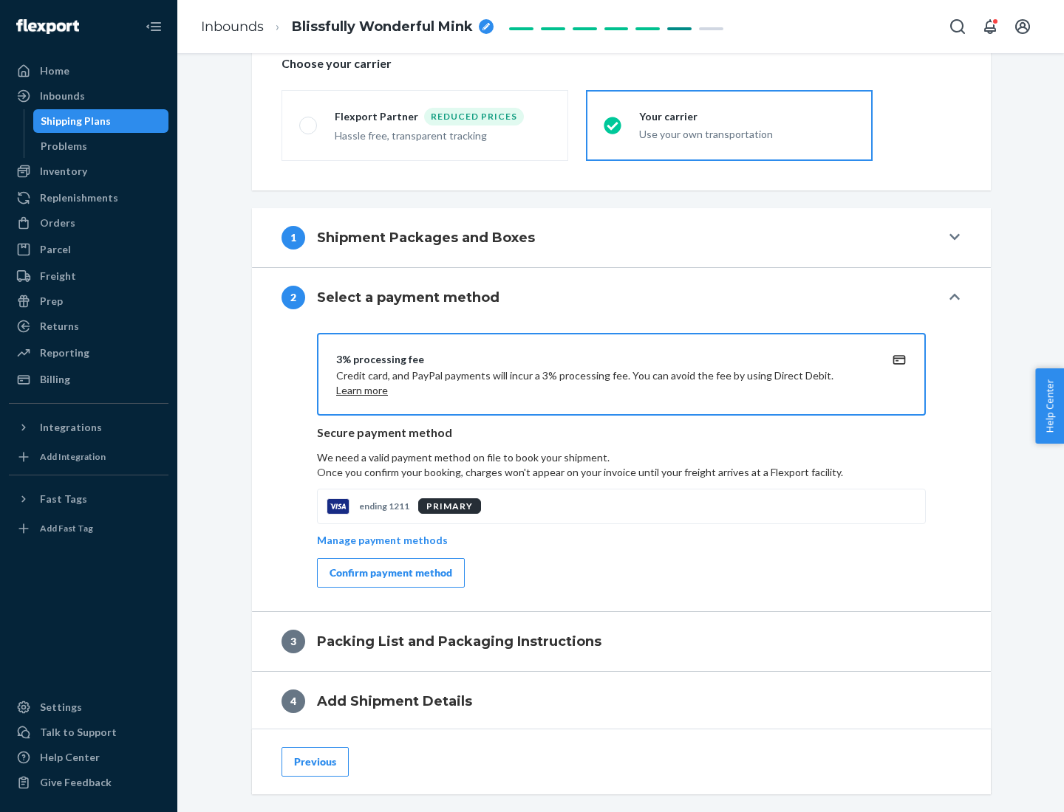
scroll to position [530, 0]
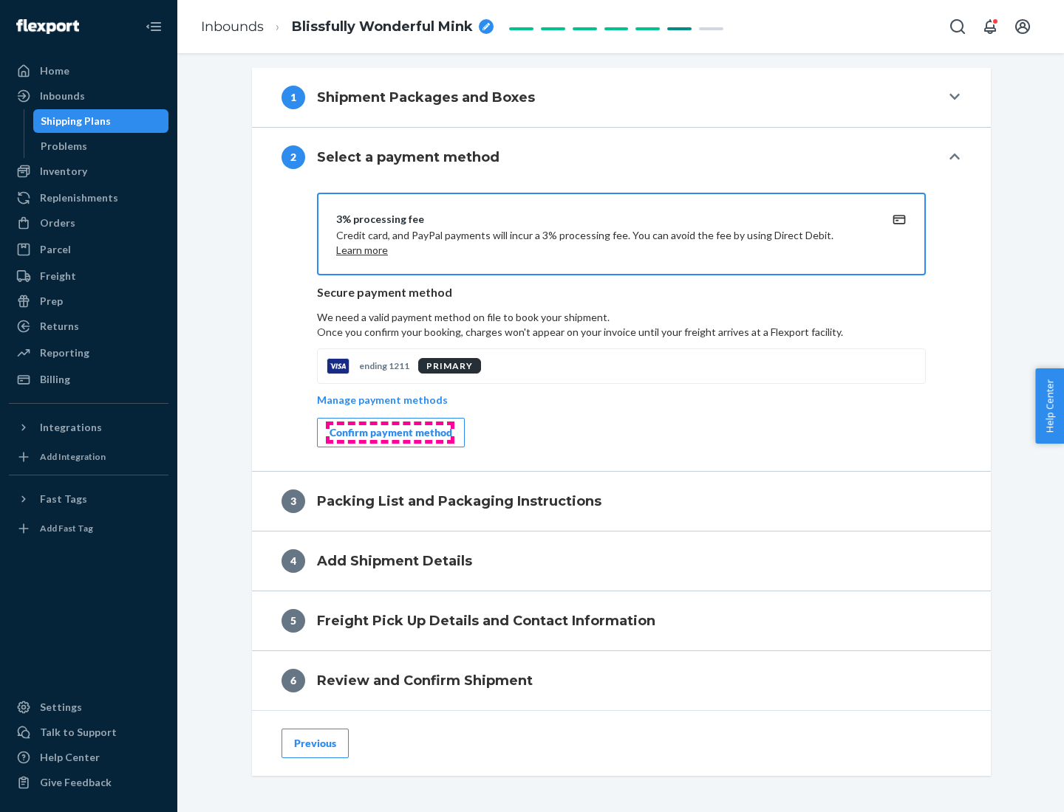
click at [389, 433] on div "Confirm payment method" at bounding box center [390, 432] width 123 height 15
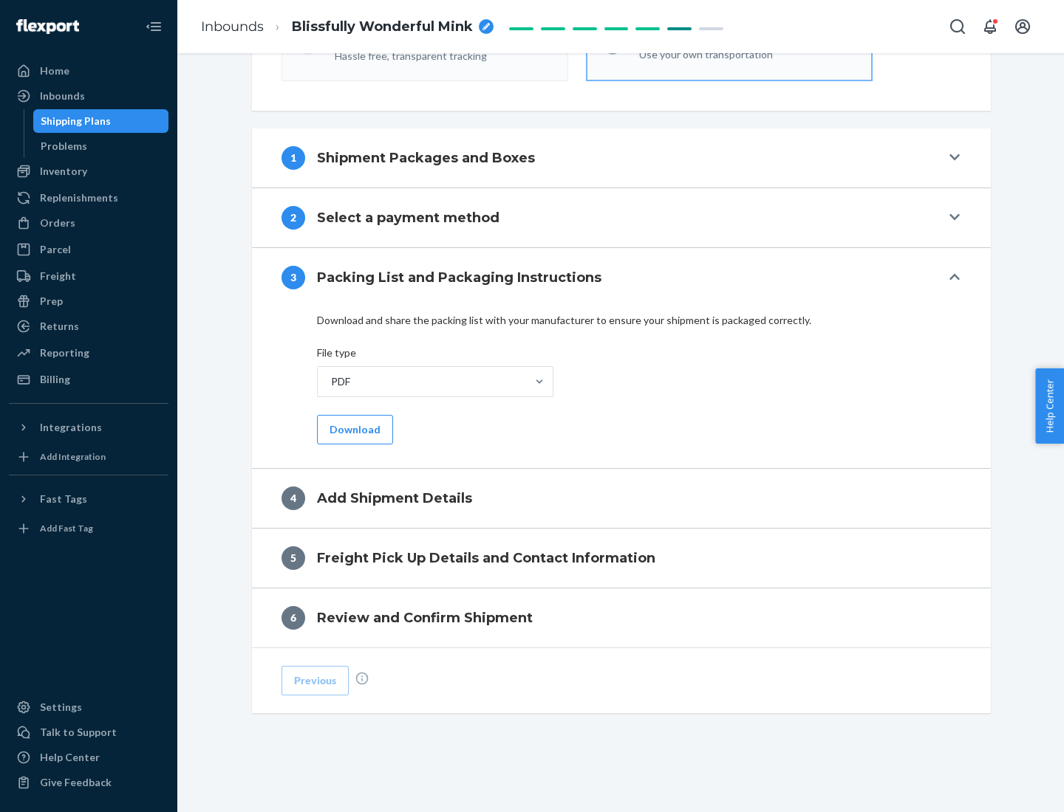
scroll to position [466, 0]
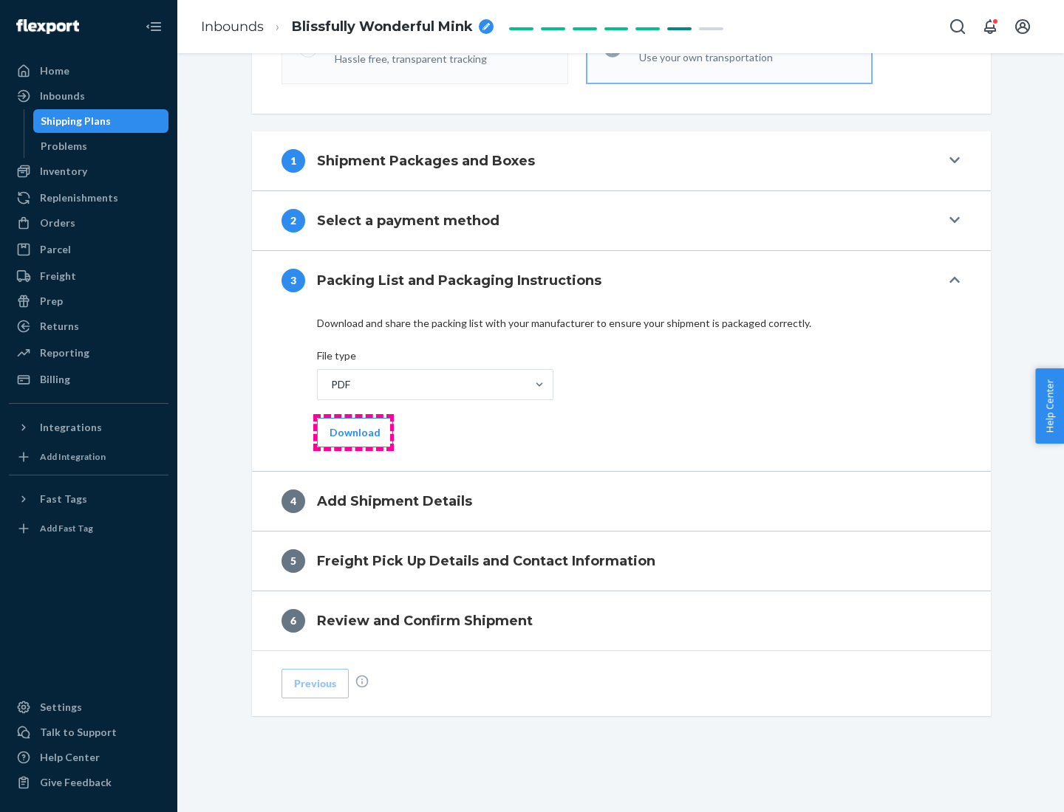
click at [353, 432] on button "Download" at bounding box center [355, 433] width 76 height 30
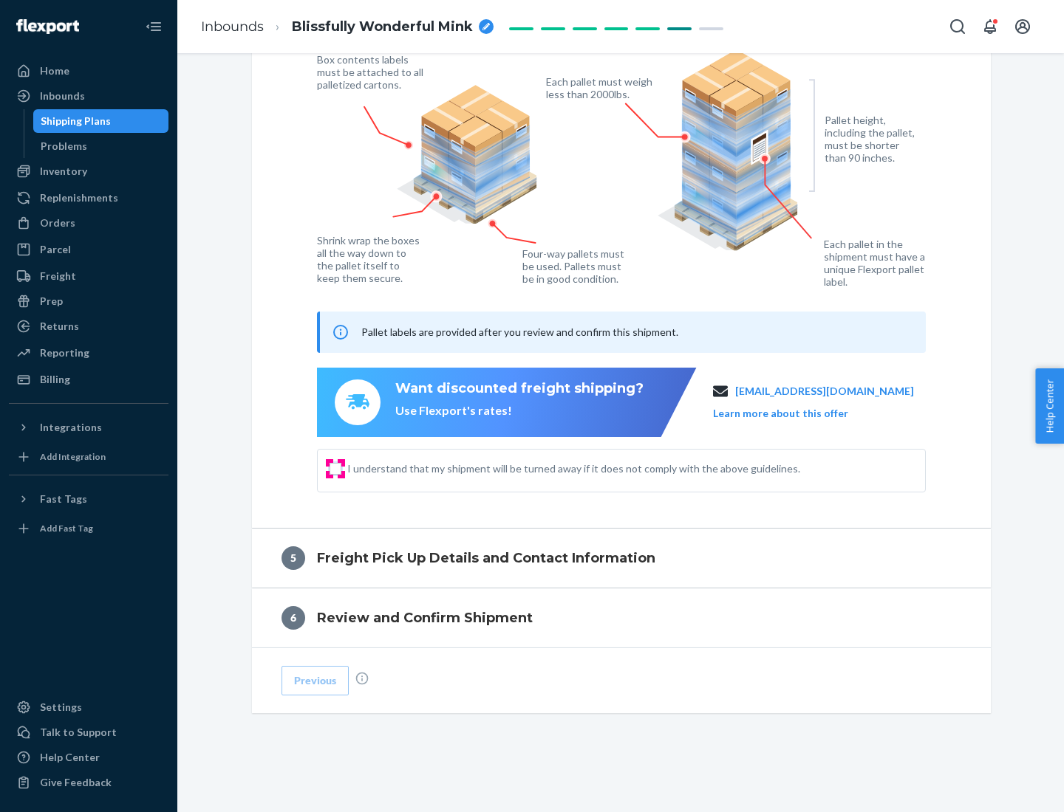
click at [335, 468] on input "I understand that my shipment will be turned away if it does not comply with th…" at bounding box center [335, 469] width 12 height 12
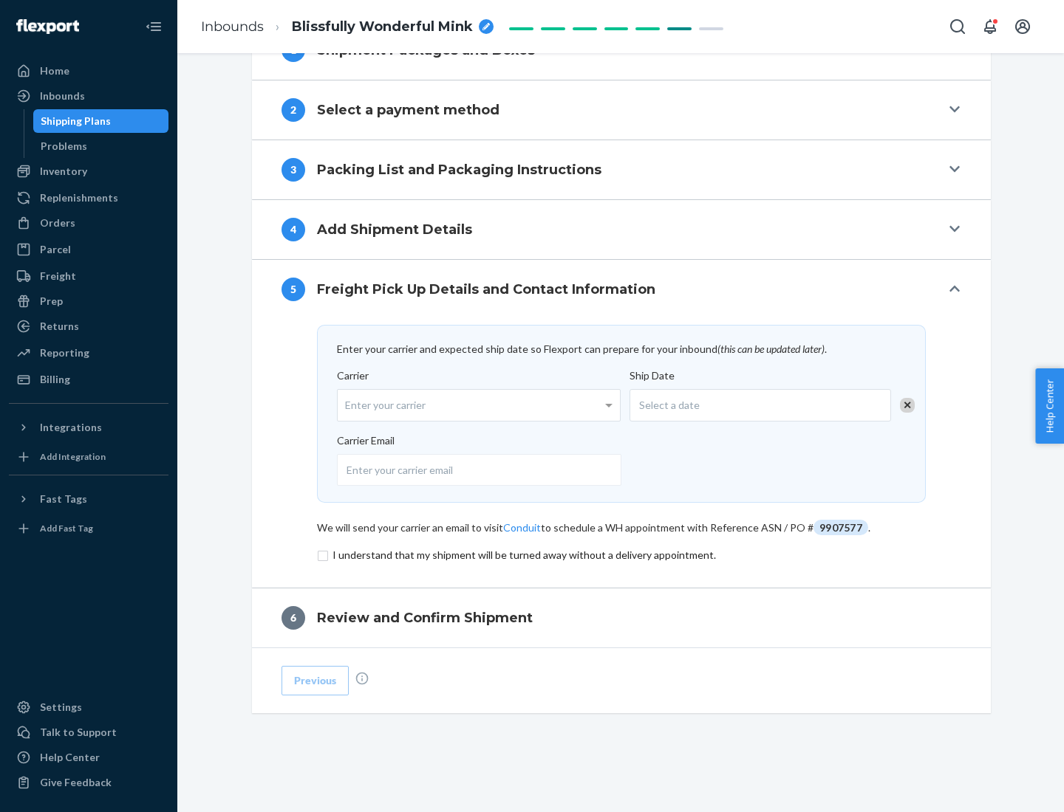
scroll to position [577, 0]
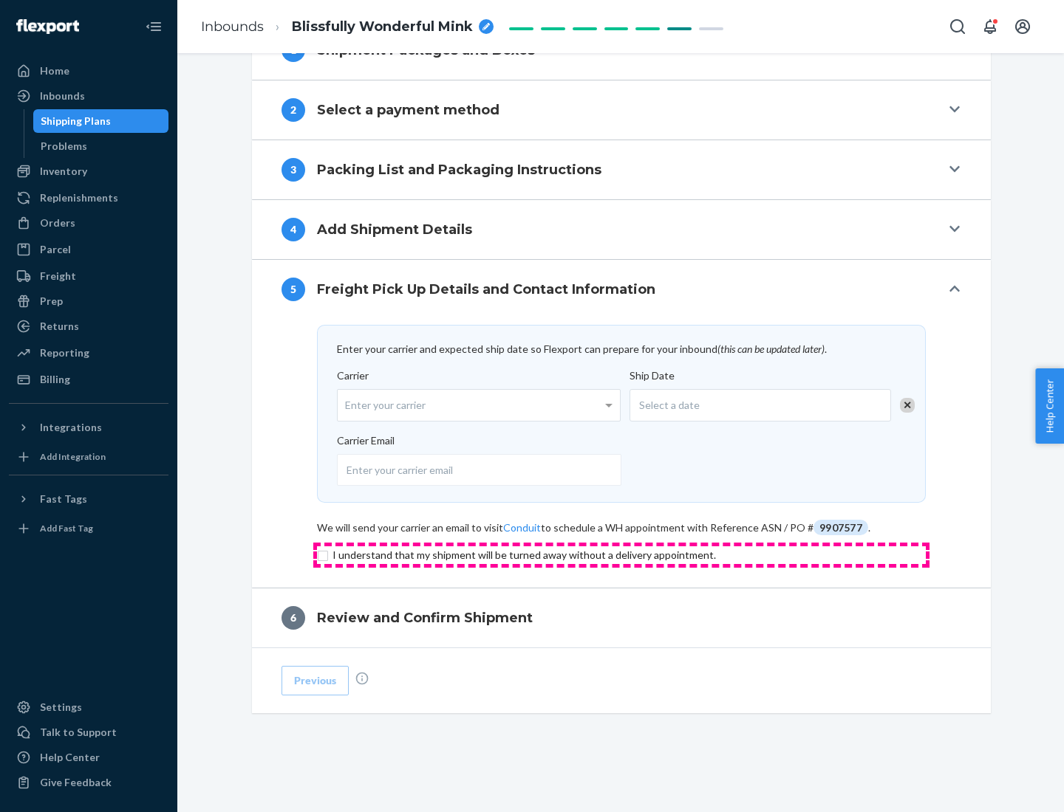
click at [621, 555] on input "checkbox" at bounding box center [621, 556] width 609 height 18
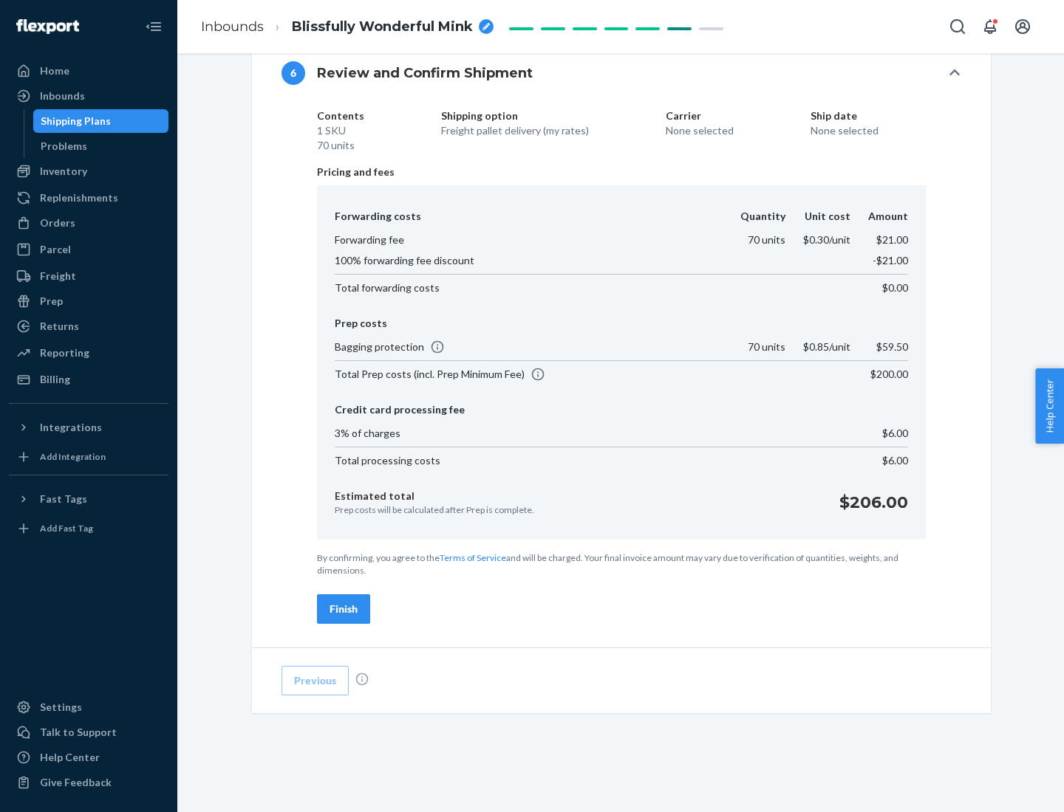
click at [343, 609] on div "Finish" at bounding box center [343, 609] width 28 height 15
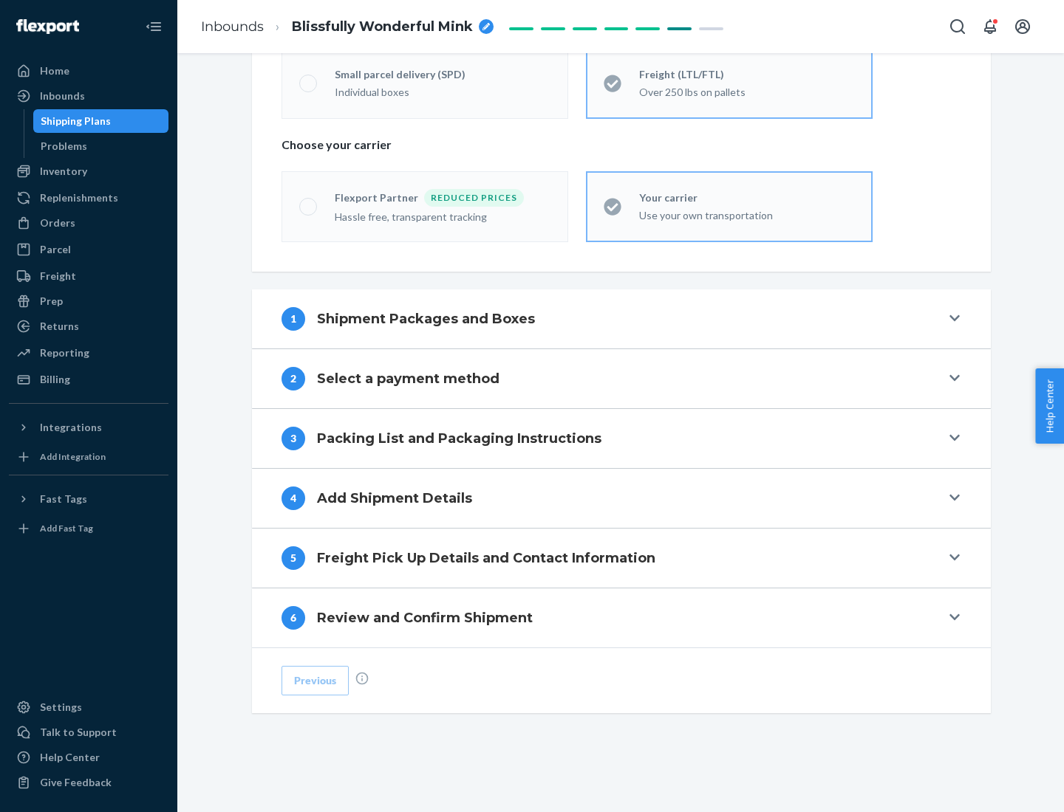
scroll to position [308, 0]
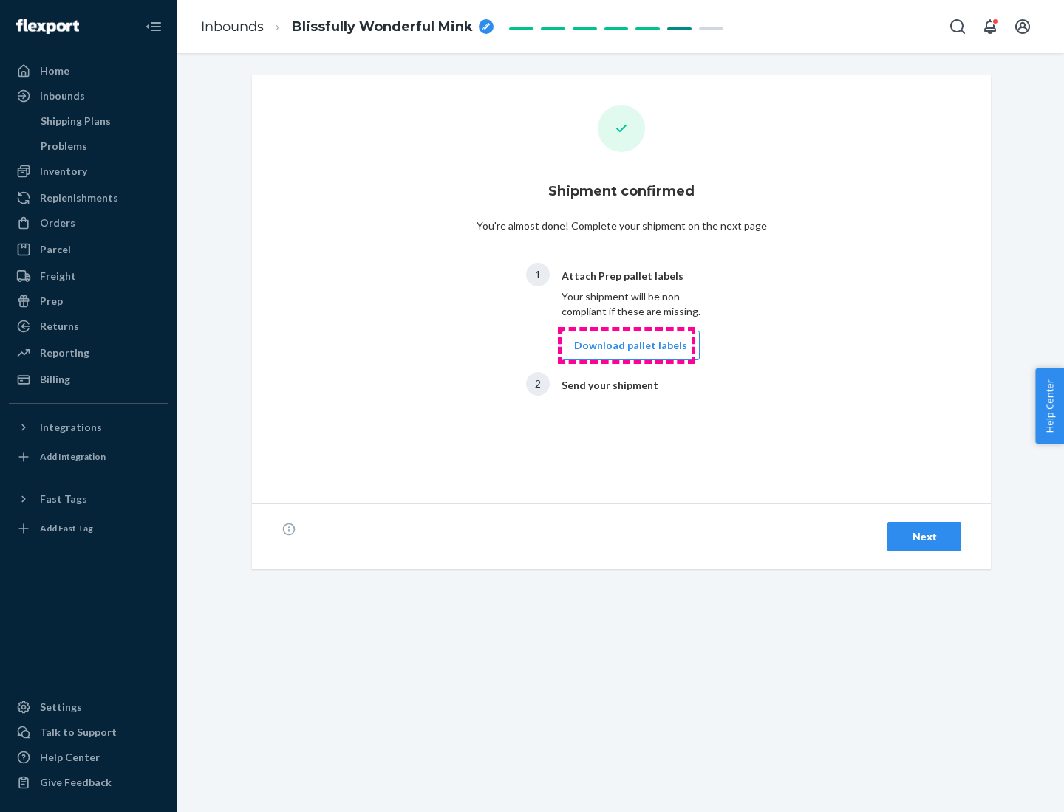
click at [626, 346] on button "Download pallet labels" at bounding box center [630, 346] width 138 height 30
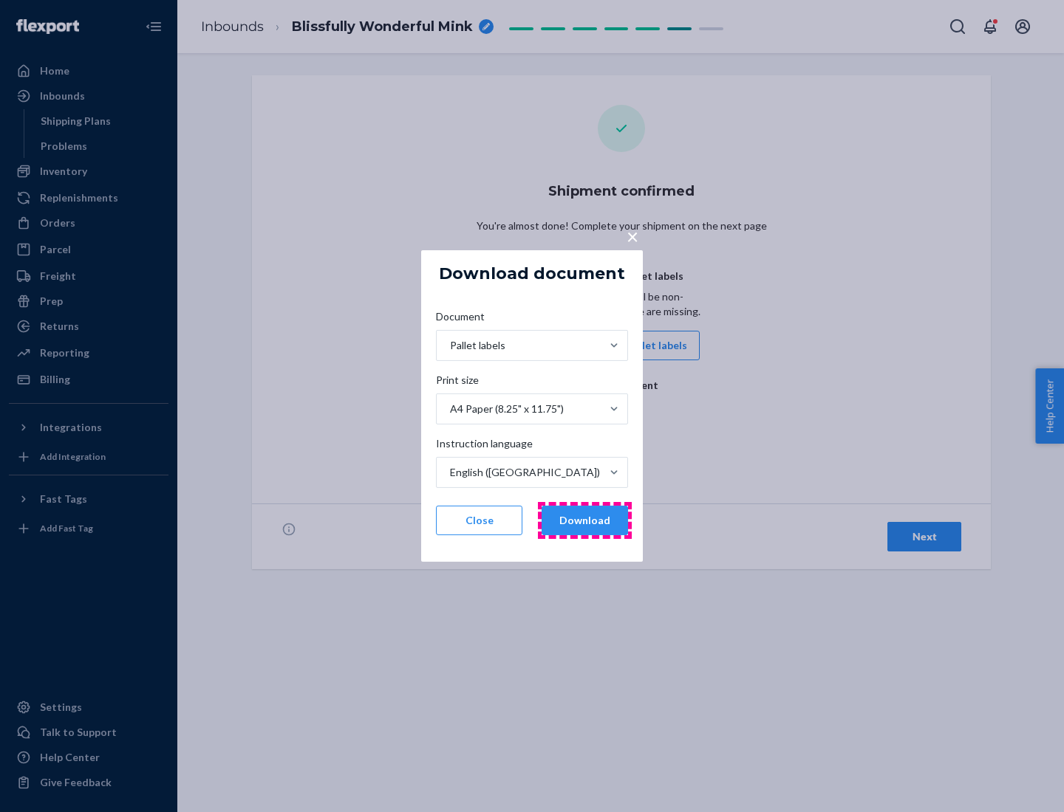
click at [584, 521] on button "Download" at bounding box center [584, 521] width 86 height 30
click at [631, 236] on span "×" at bounding box center [632, 236] width 12 height 25
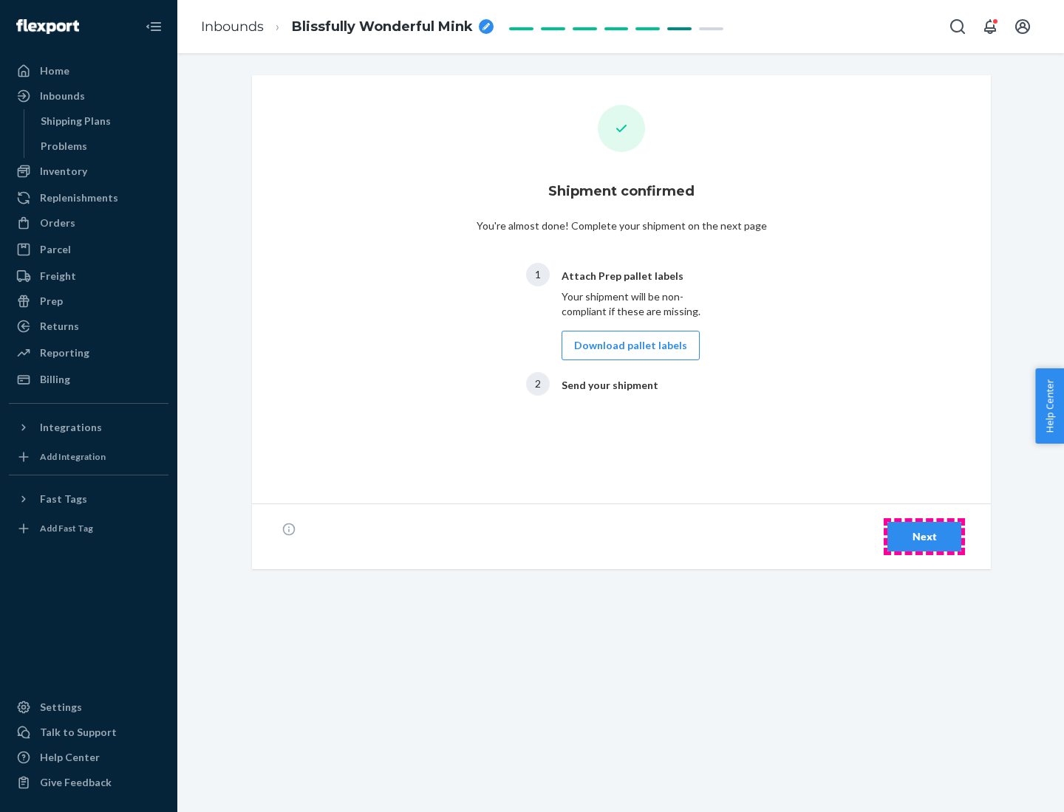
click at [924, 537] on div "Next" at bounding box center [924, 537] width 49 height 15
